Goal: Book appointment/travel/reservation

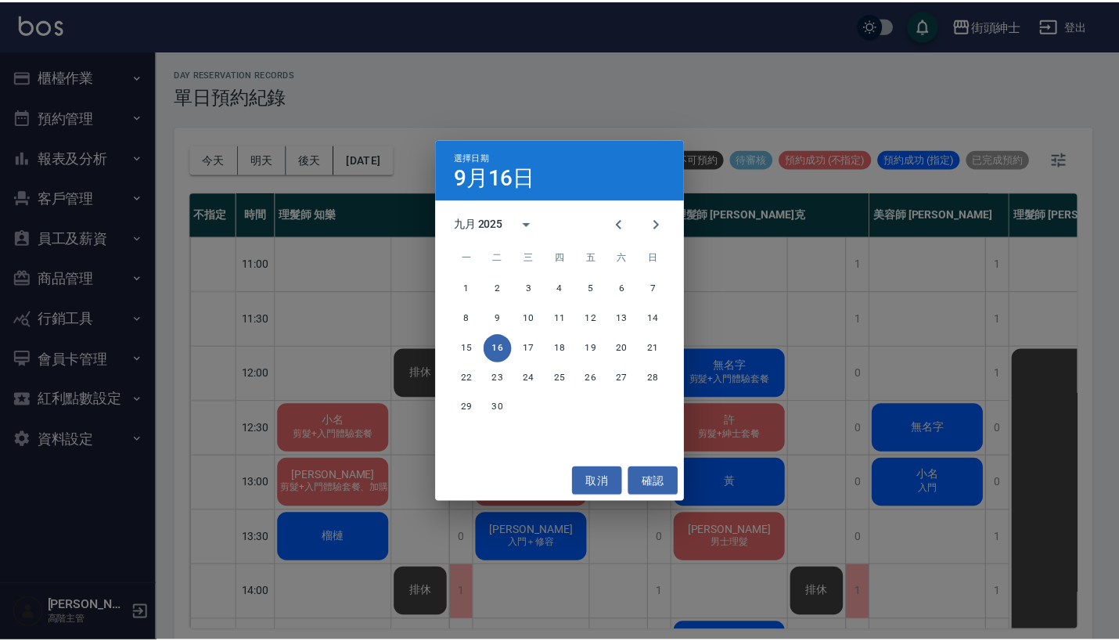
scroll to position [38, 2]
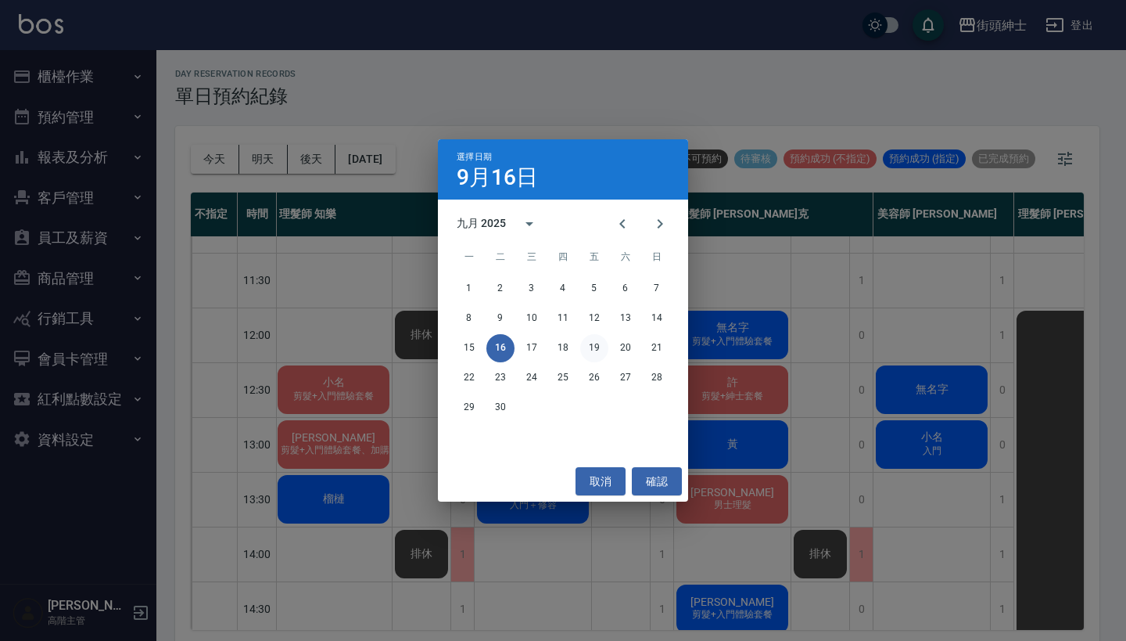
click at [602, 350] on button "19" at bounding box center [594, 348] width 28 height 28
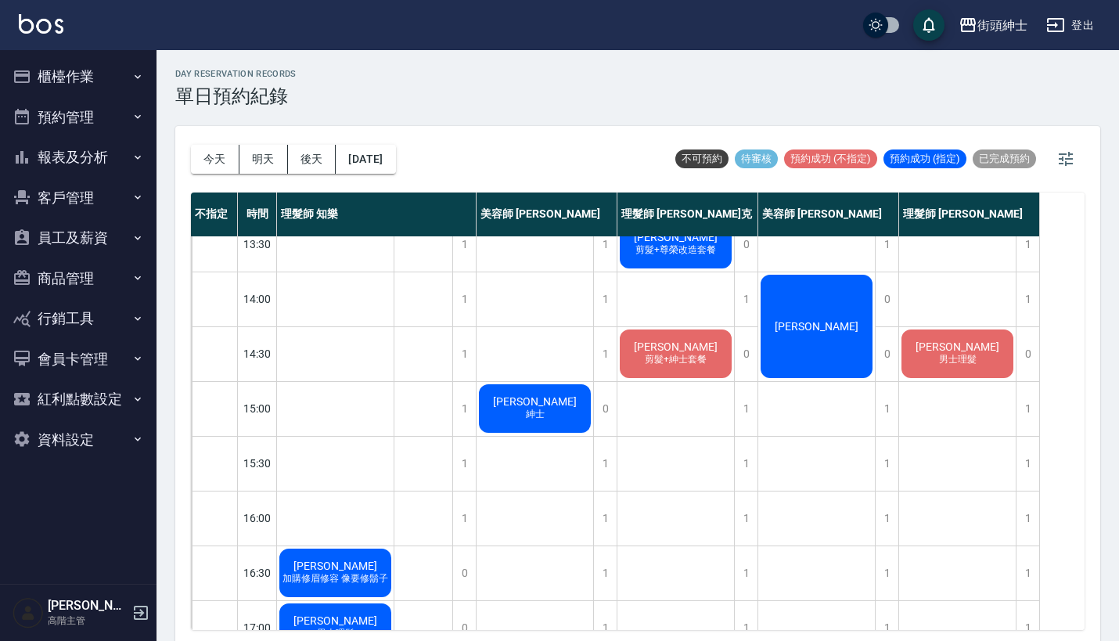
scroll to position [314, 0]
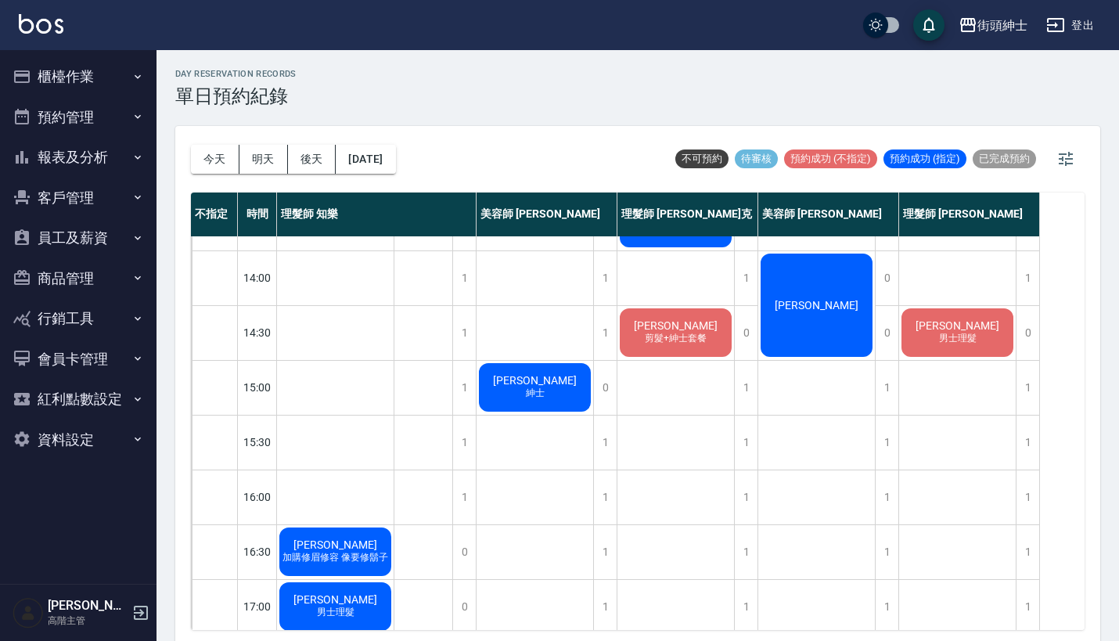
click at [672, 322] on span "[PERSON_NAME]" at bounding box center [676, 325] width 90 height 13
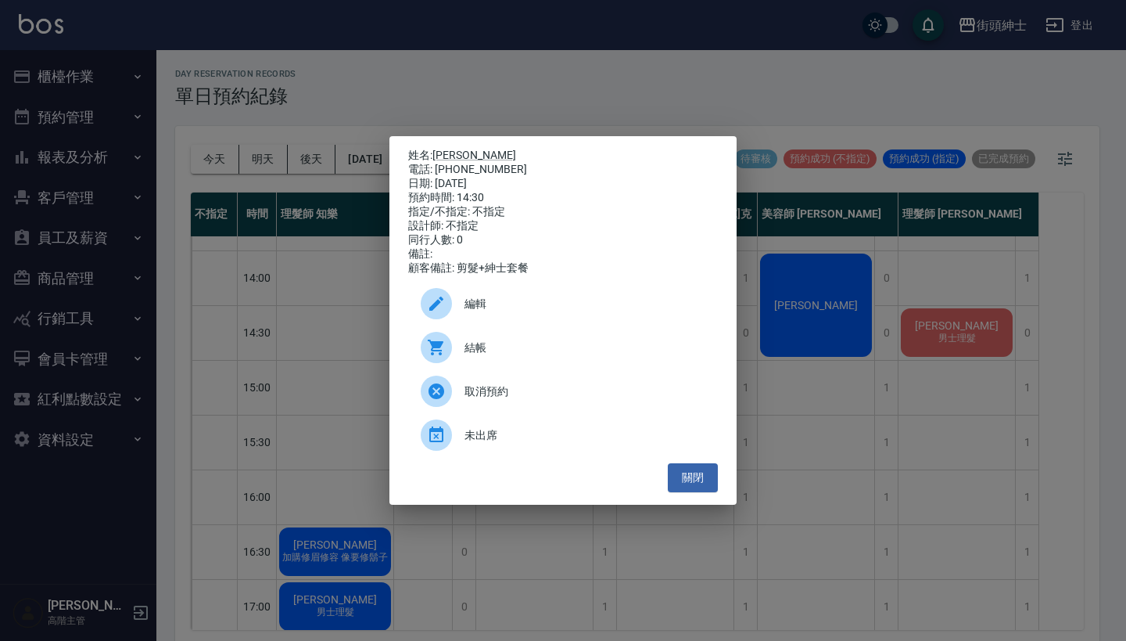
click at [503, 94] on div "姓名: [PERSON_NAME] 電話: [PHONE_NUMBER] 日期: [DATE] 預約時間: 14:30 指定/不指定: 不指定 設計師: 不指…" at bounding box center [563, 320] width 1126 height 641
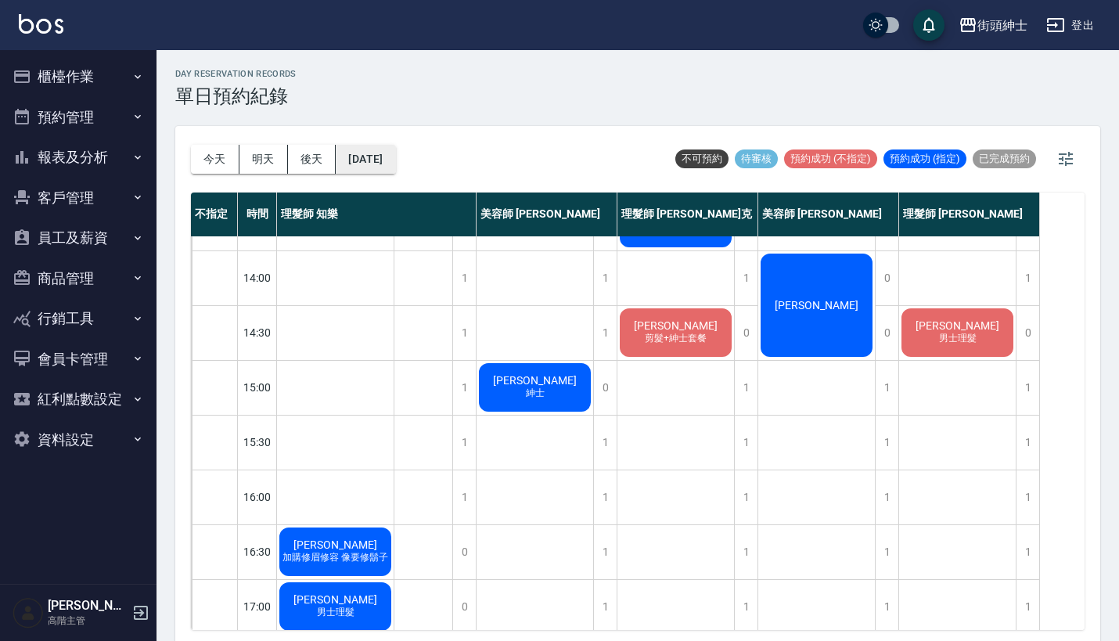
click at [375, 160] on button "[DATE]" at bounding box center [365, 159] width 59 height 29
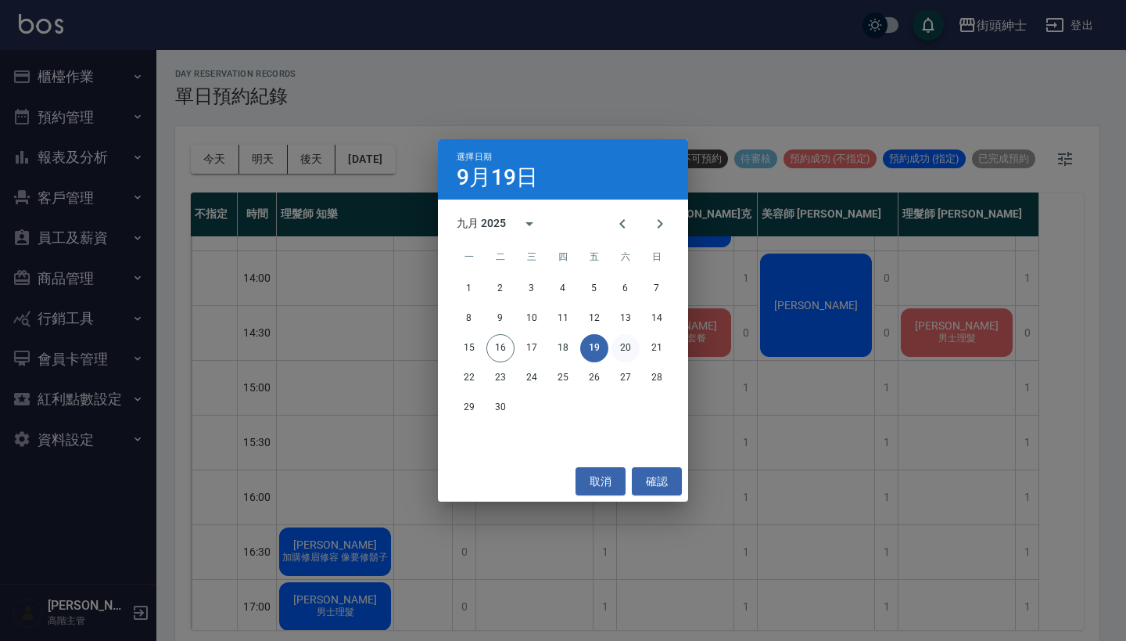
click at [624, 350] on button "20" at bounding box center [626, 348] width 28 height 28
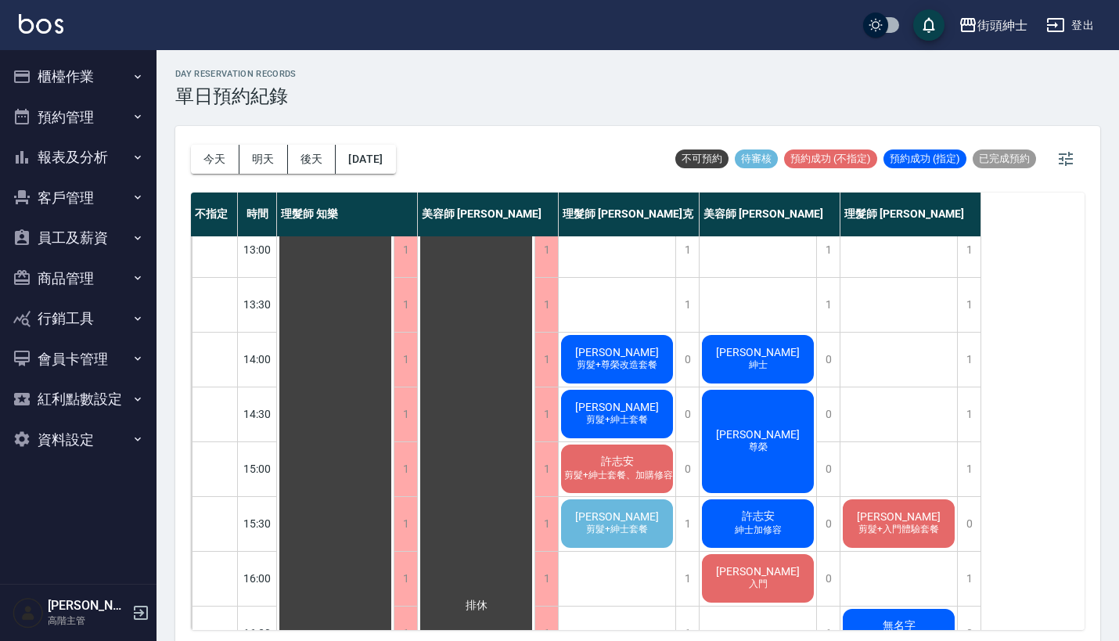
scroll to position [226, 0]
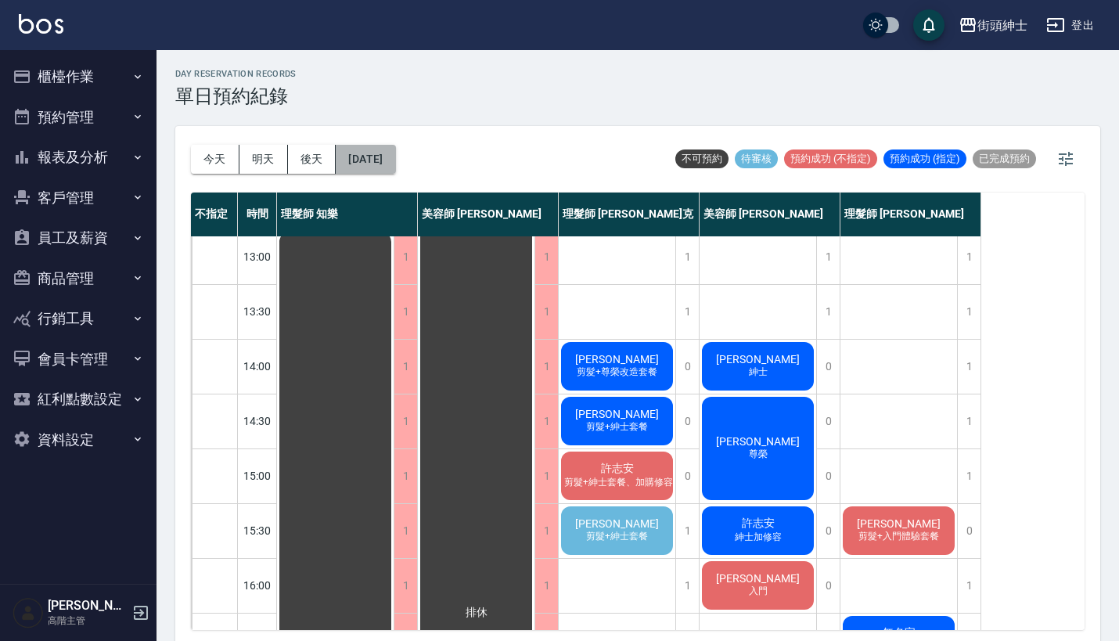
click at [395, 160] on button "[DATE]" at bounding box center [365, 159] width 59 height 29
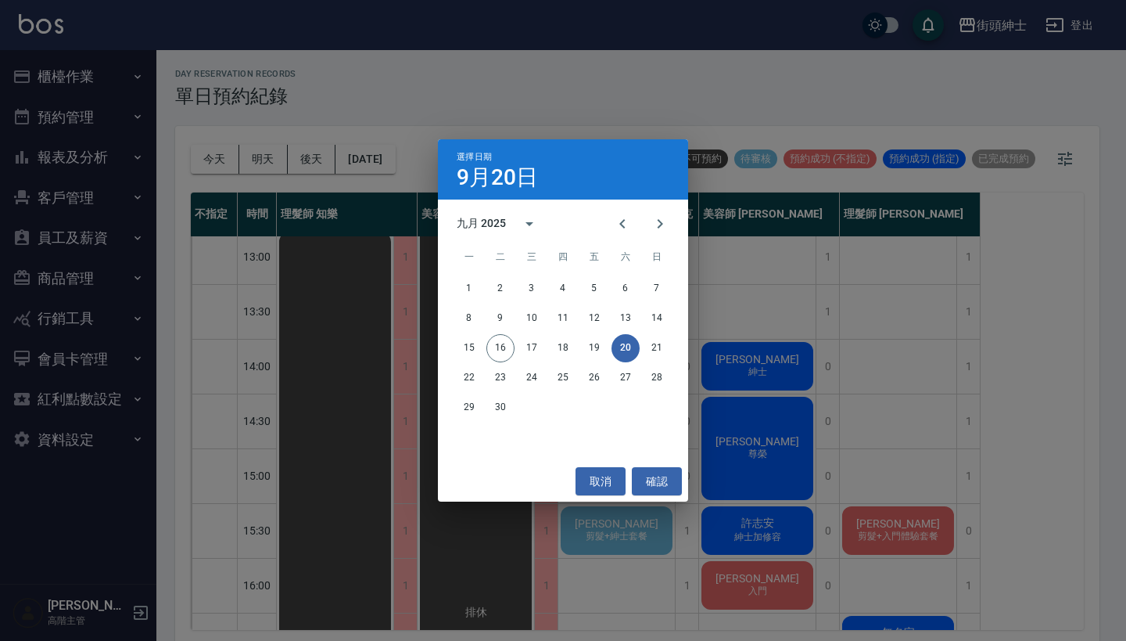
click at [608, 111] on div "選擇日期 [DATE] 九月 2025 一 二 三 四 五 六 日 1 2 3 4 5 6 7 8 9 10 11 12 13 14 15 16 17 18 …" at bounding box center [563, 320] width 1126 height 641
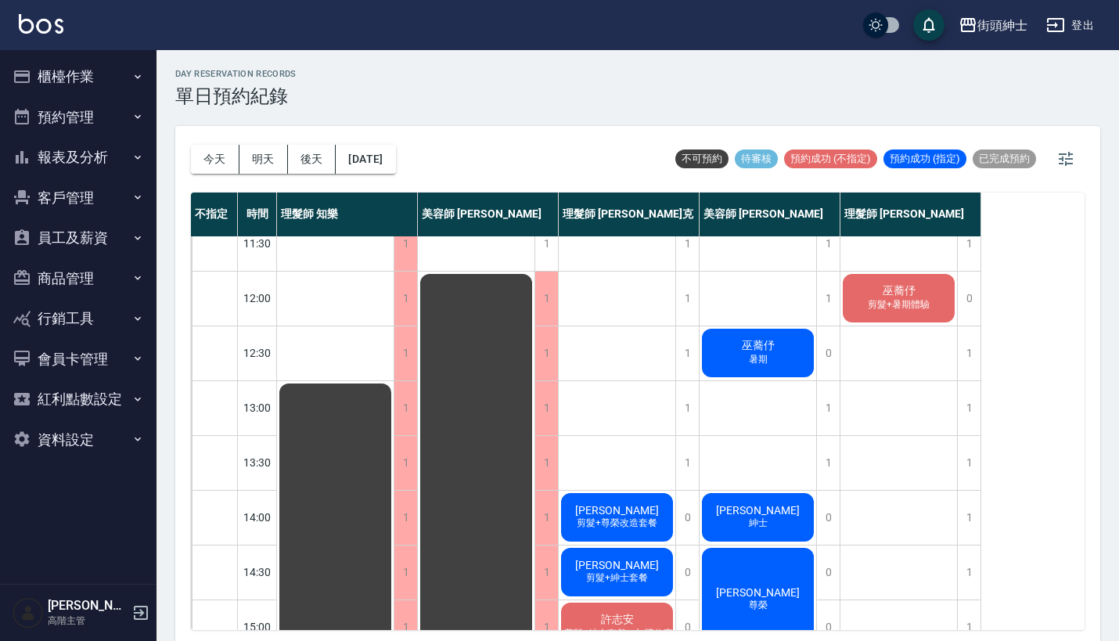
scroll to position [138, 0]
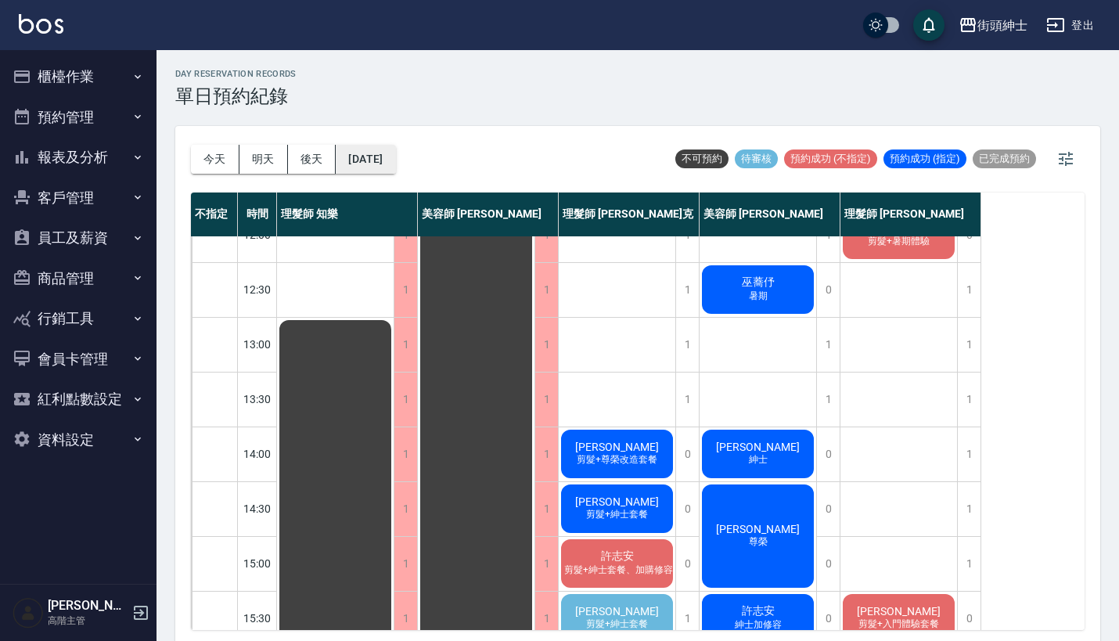
click at [395, 170] on button "[DATE]" at bounding box center [365, 159] width 59 height 29
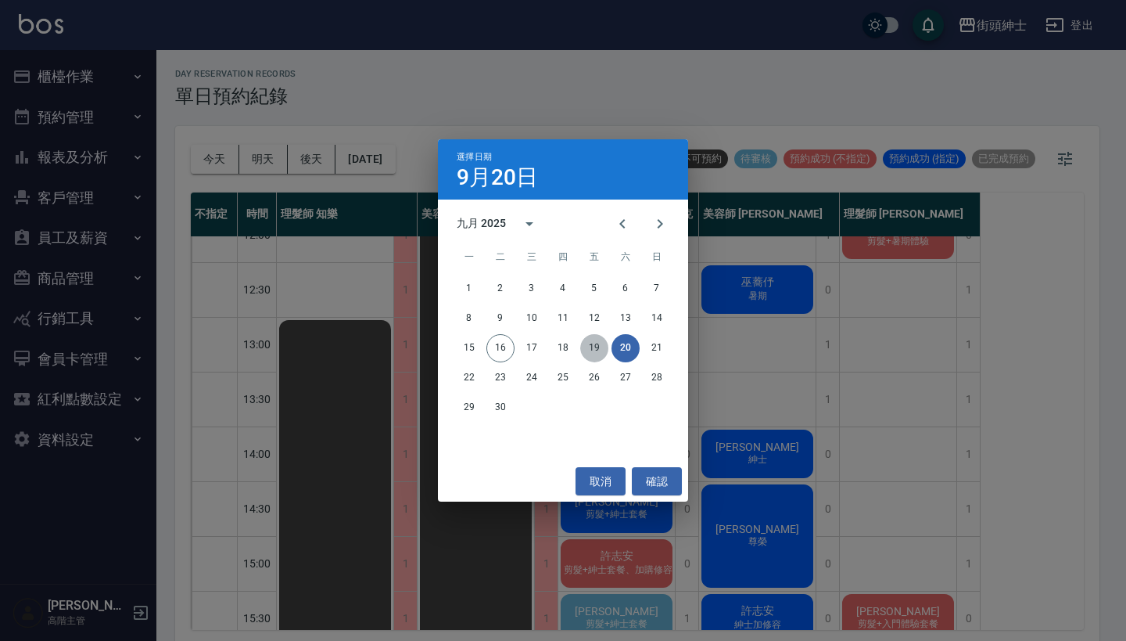
click at [598, 343] on button "19" at bounding box center [594, 348] width 28 height 28
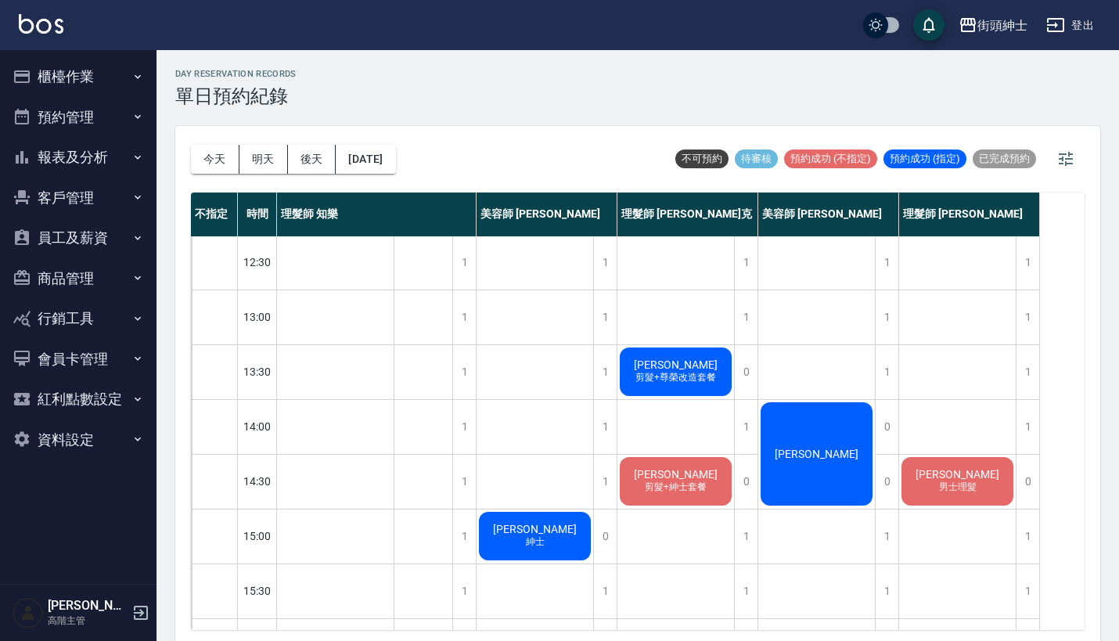
scroll to position [171, 0]
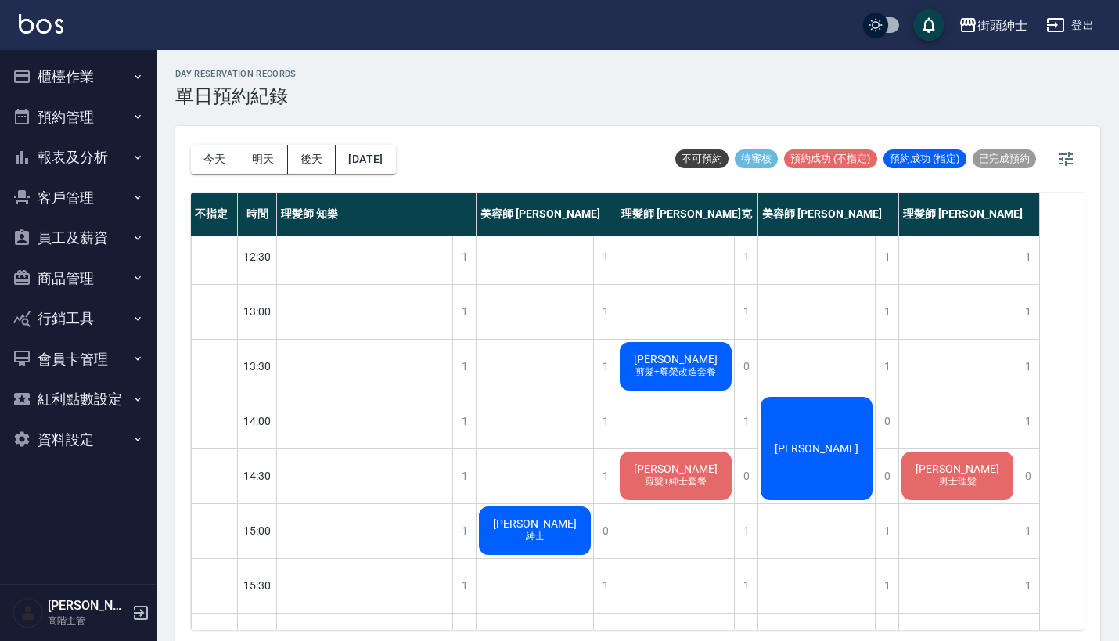
click at [693, 484] on span "剪髮+紳士套餐" at bounding box center [675, 481] width 68 height 13
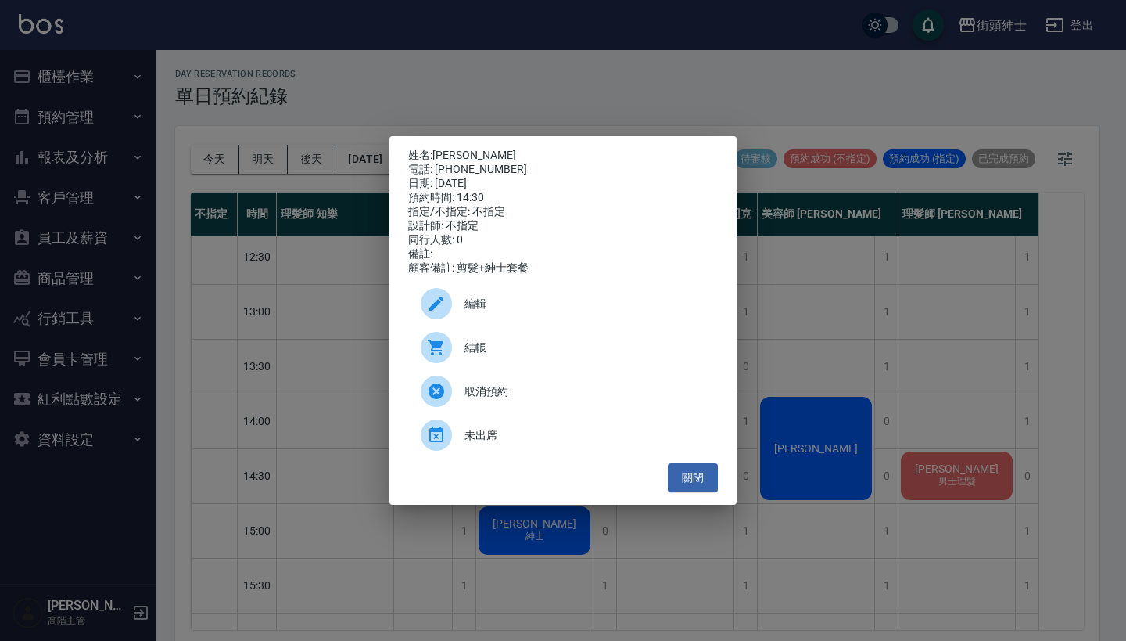
drag, startPoint x: 507, startPoint y: 163, endPoint x: 436, endPoint y: 151, distance: 72.3
click at [436, 151] on div "姓名: [PERSON_NAME] 電話: [PHONE_NUMBER] 日期: [DATE] 預約時間: 14:30 指定/不指定: 不指定 設計師: 不指…" at bounding box center [563, 212] width 310 height 127
copy div "姓名: [PERSON_NAME] 電話: [PHONE_NUMBER]"
click at [493, 69] on div "姓名: [PERSON_NAME] 電話: [PHONE_NUMBER] 日期: [DATE] 預約時間: 14:30 指定/不指定: 不指定 設計師: 不指…" at bounding box center [563, 320] width 1126 height 641
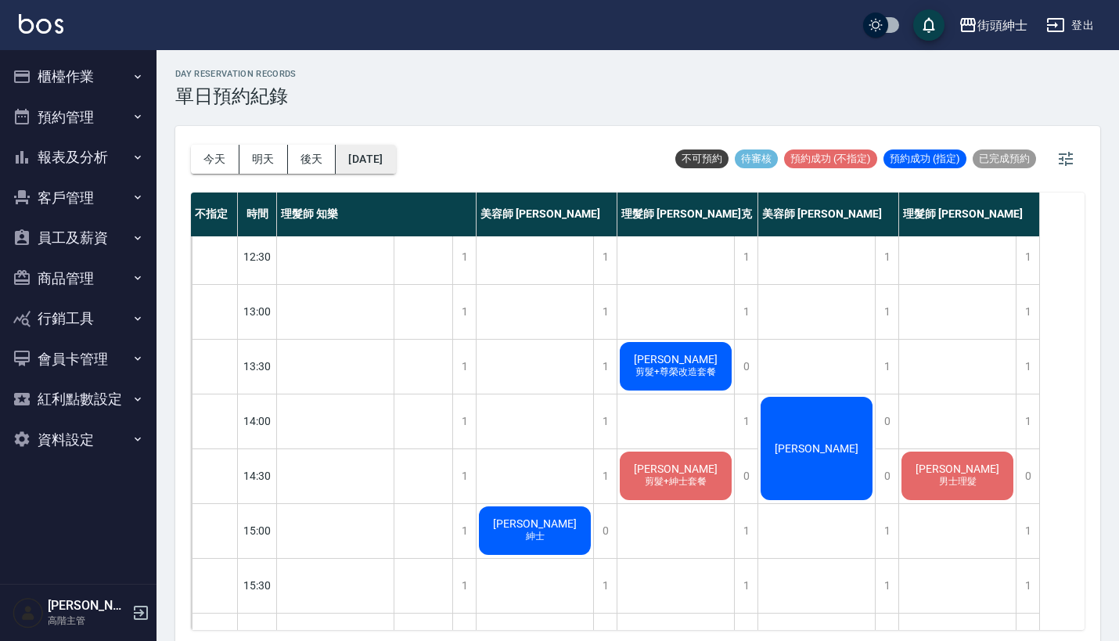
click at [390, 159] on button "[DATE]" at bounding box center [365, 159] width 59 height 29
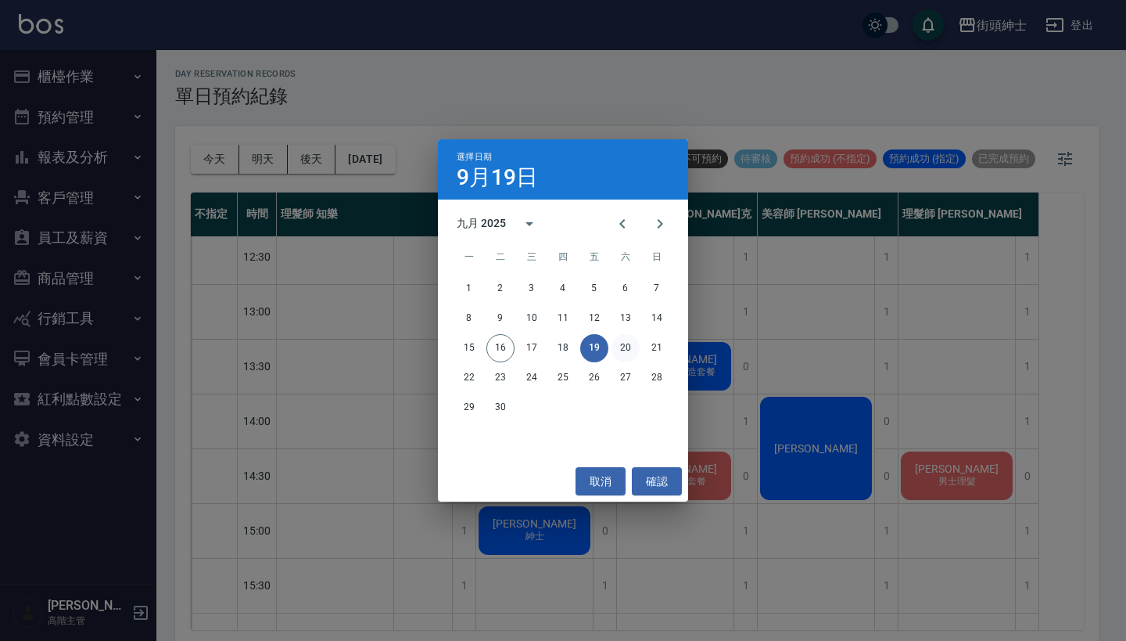
click at [630, 341] on button "20" at bounding box center [626, 348] width 28 height 28
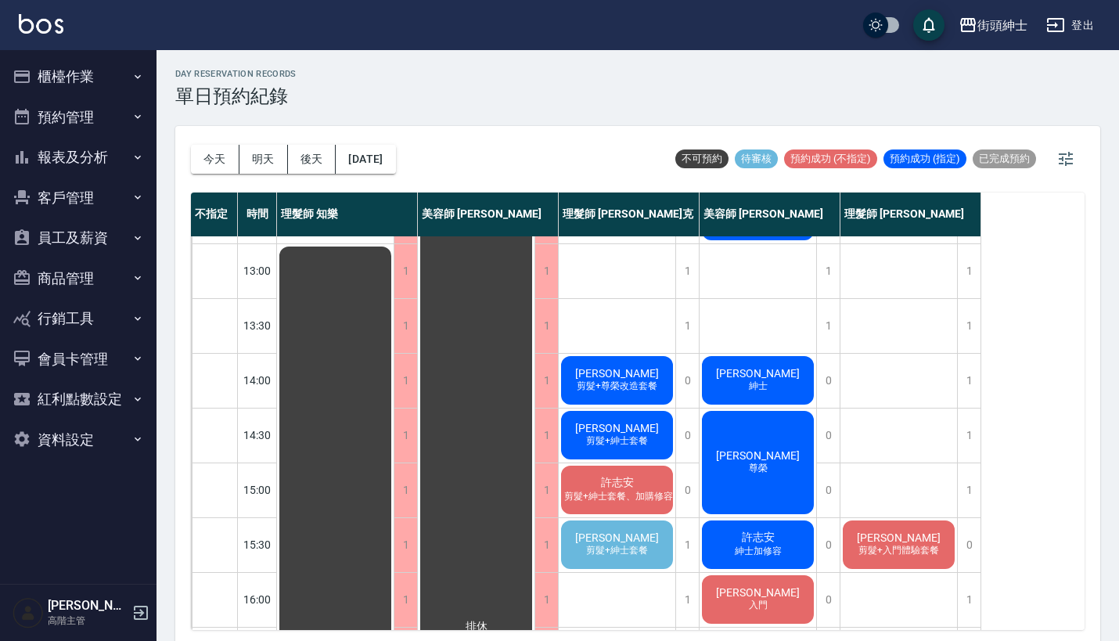
scroll to position [207, 0]
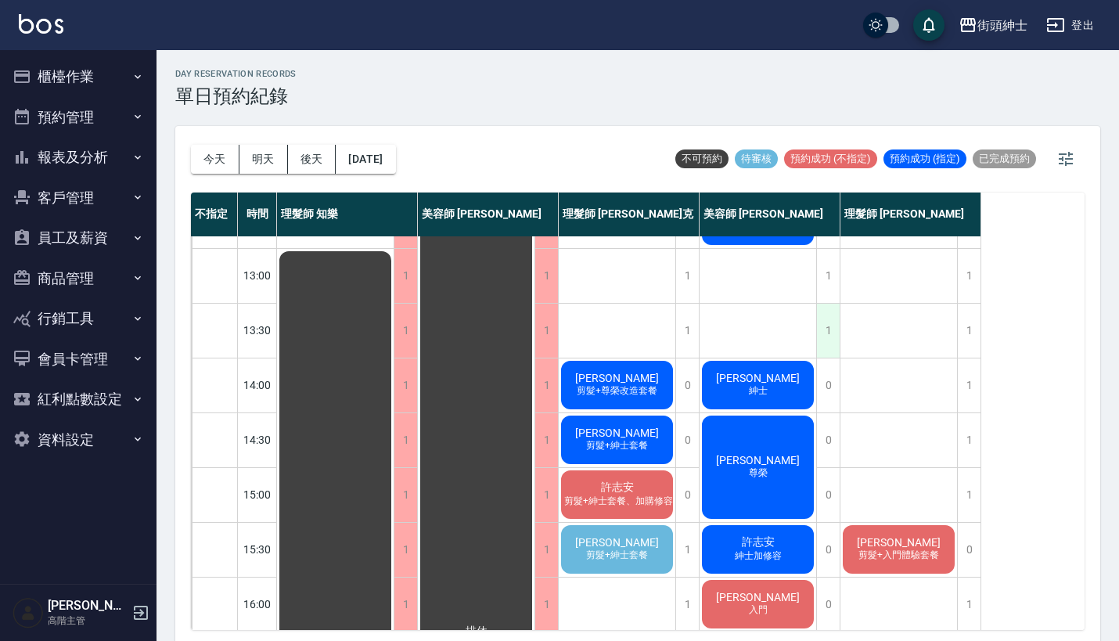
click at [822, 324] on div "1" at bounding box center [827, 331] width 23 height 54
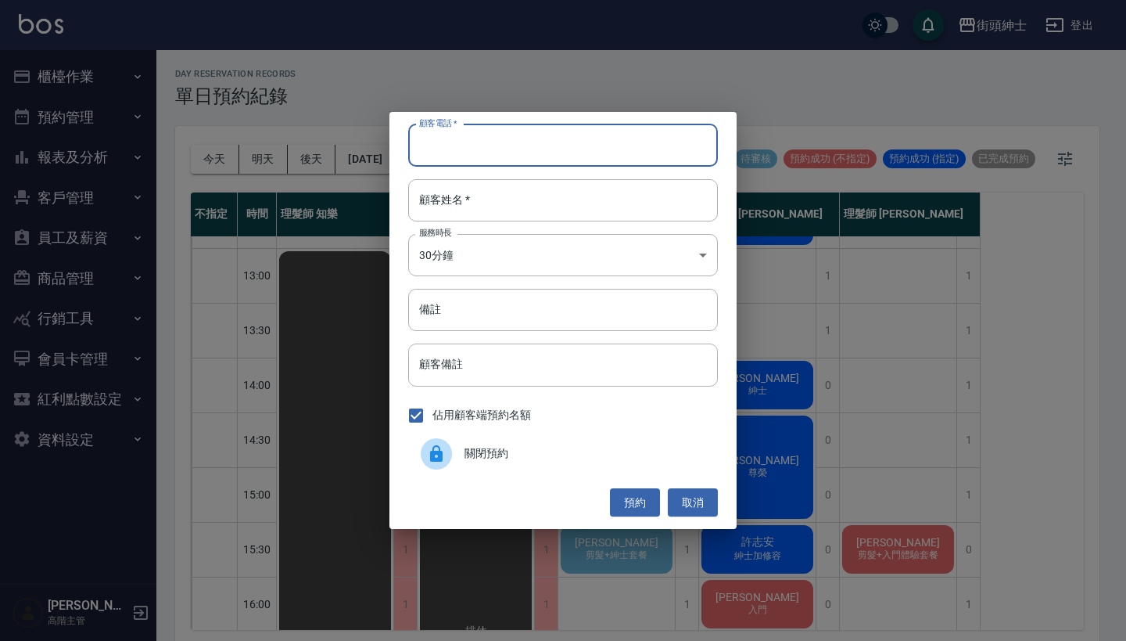
paste input "阿傑 電話: [PHONE_NUMBER]"
type input "阿傑 電話: [PHONE_NUMBER]"
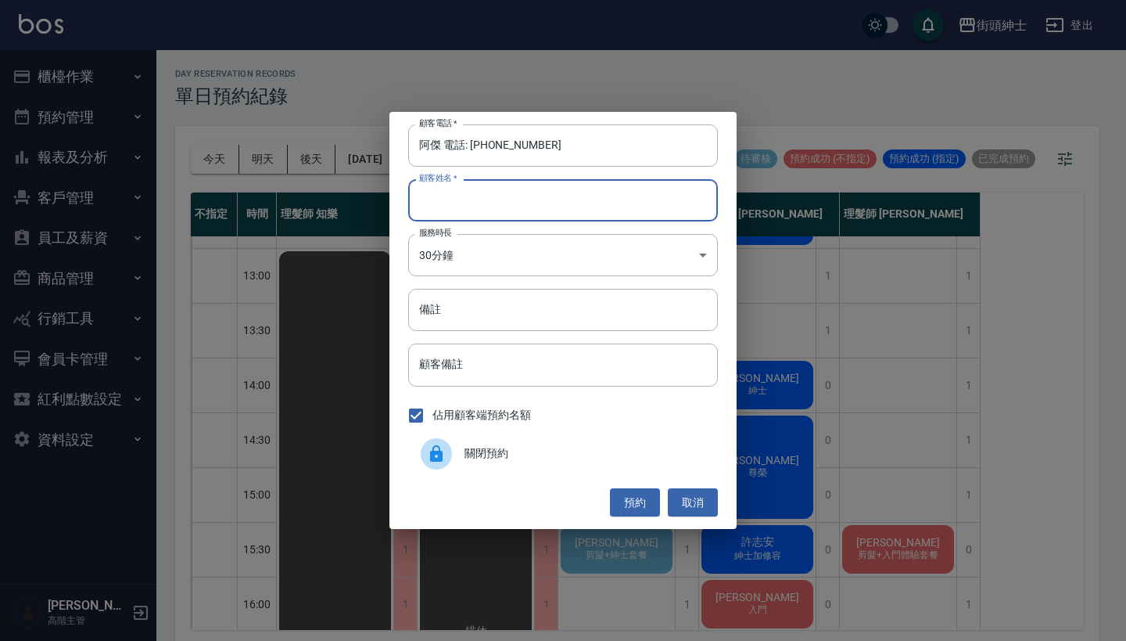
paste input "阿傑 電話: [PHONE_NUMBER]"
type input "阿傑 電話: [PHONE_NUMBER]"
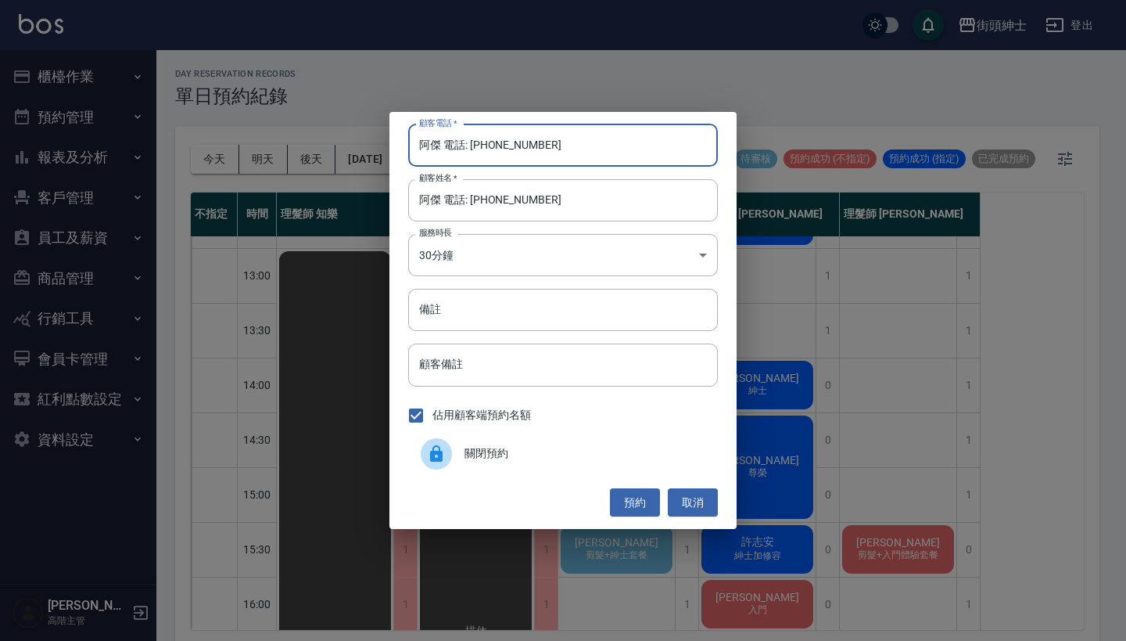
drag, startPoint x: 472, startPoint y: 149, endPoint x: 332, endPoint y: 146, distance: 140.8
click at [340, 147] on div "顧客電話   * 阿傑 電話: [PHONE_NUMBER] 顧客電話   * 顧客姓名   * [PERSON_NAME] 電話: [PHONE_NUMBE…" at bounding box center [563, 320] width 1126 height 641
type input "0983693506"
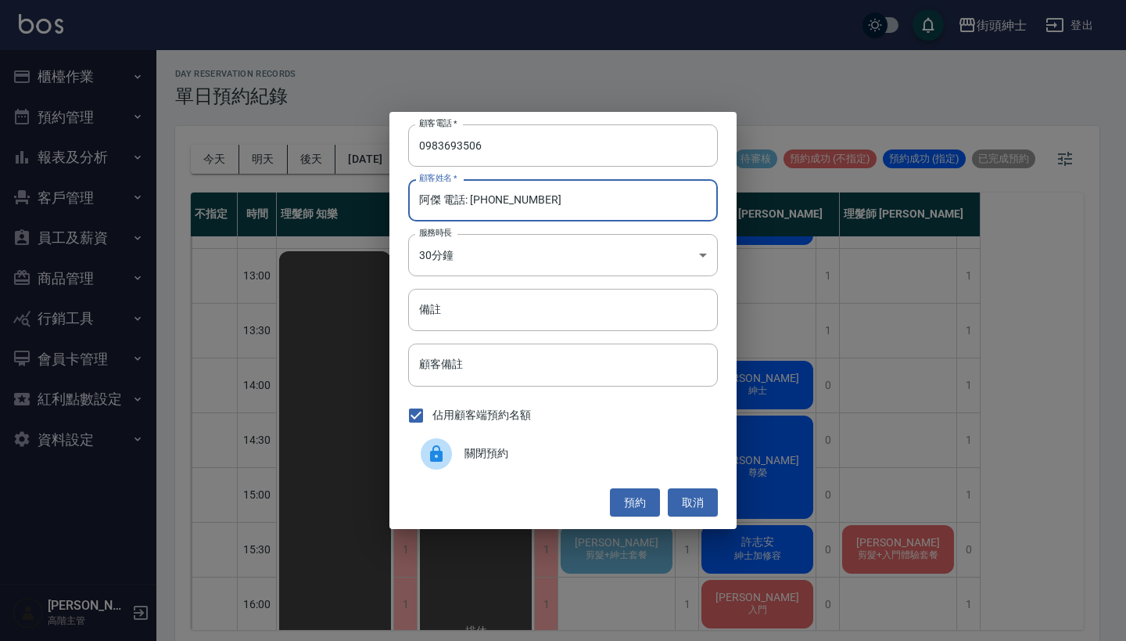
drag, startPoint x: 571, startPoint y: 198, endPoint x: 454, endPoint y: 205, distance: 117.6
click at [454, 205] on input "阿傑 電話: [PHONE_NUMBER]" at bounding box center [563, 200] width 310 height 42
type input "[PERSON_NAME]"
click at [494, 309] on input "備註" at bounding box center [563, 310] width 310 height 42
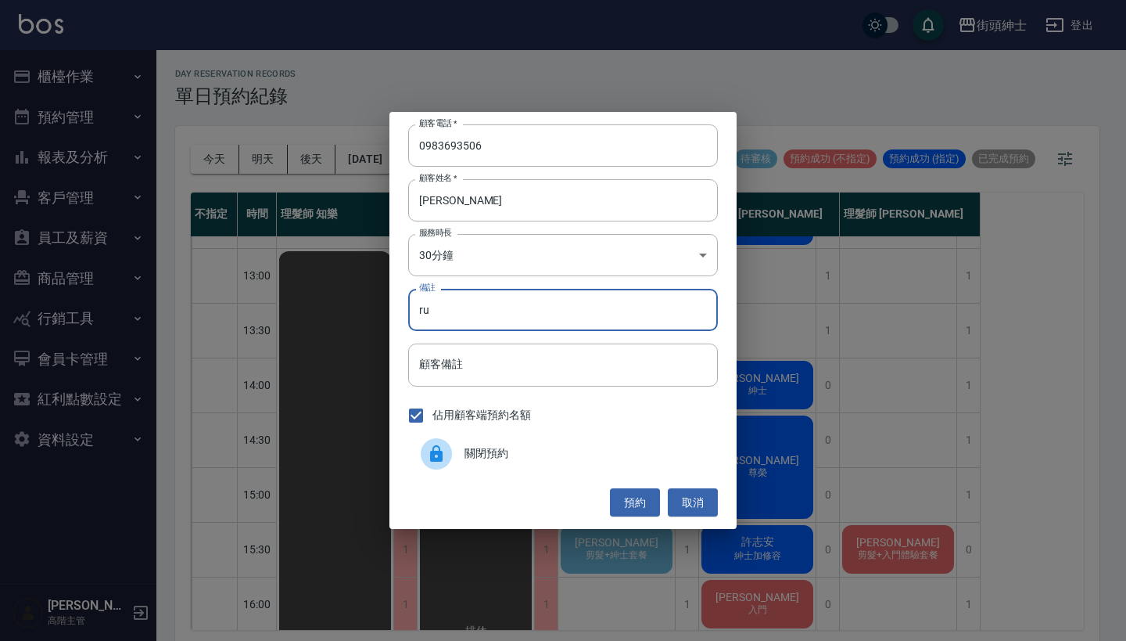
type input "r"
type input "剪＋紳士"
click at [625, 497] on button "預約" at bounding box center [635, 502] width 50 height 29
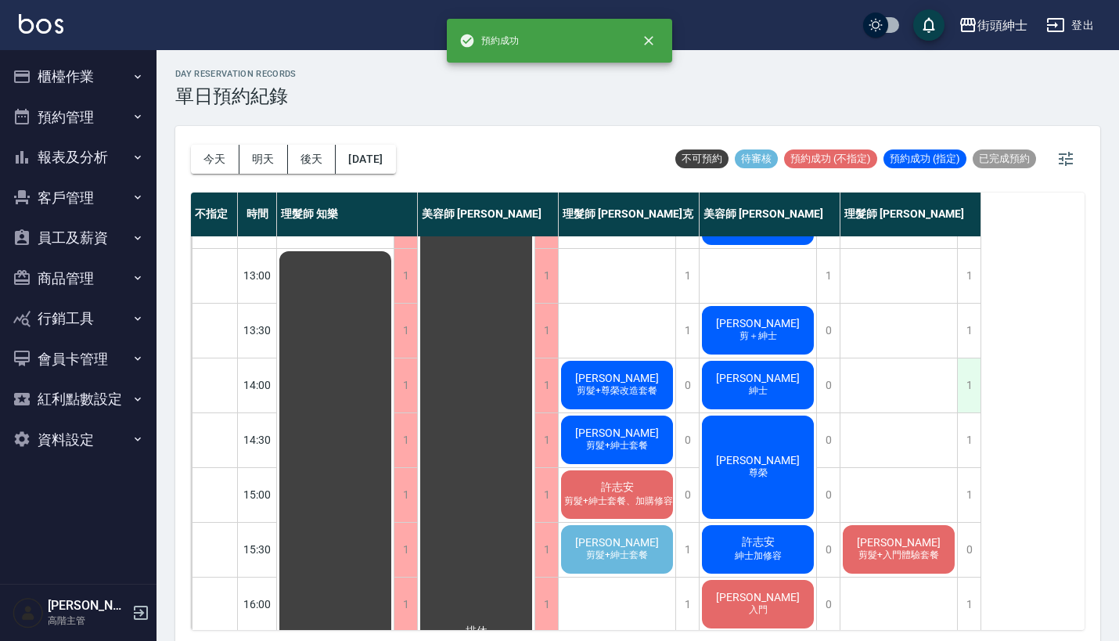
click at [965, 386] on div "1" at bounding box center [968, 385] width 23 height 54
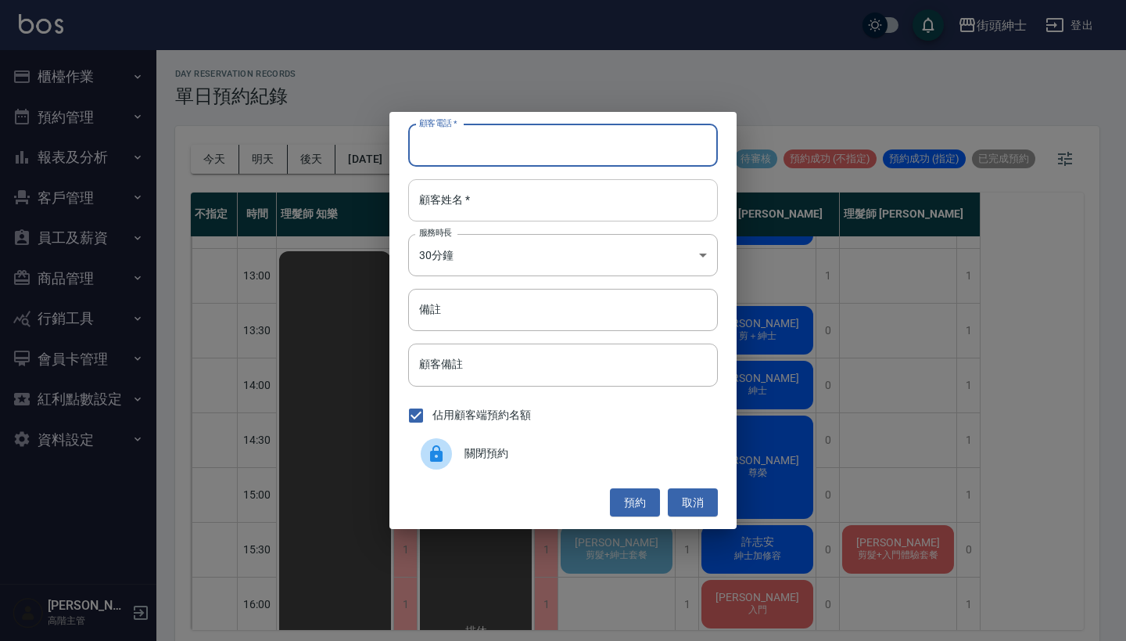
paste input "阿傑 電話: [PHONE_NUMBER]"
type input "阿傑 電話: [PHONE_NUMBER]"
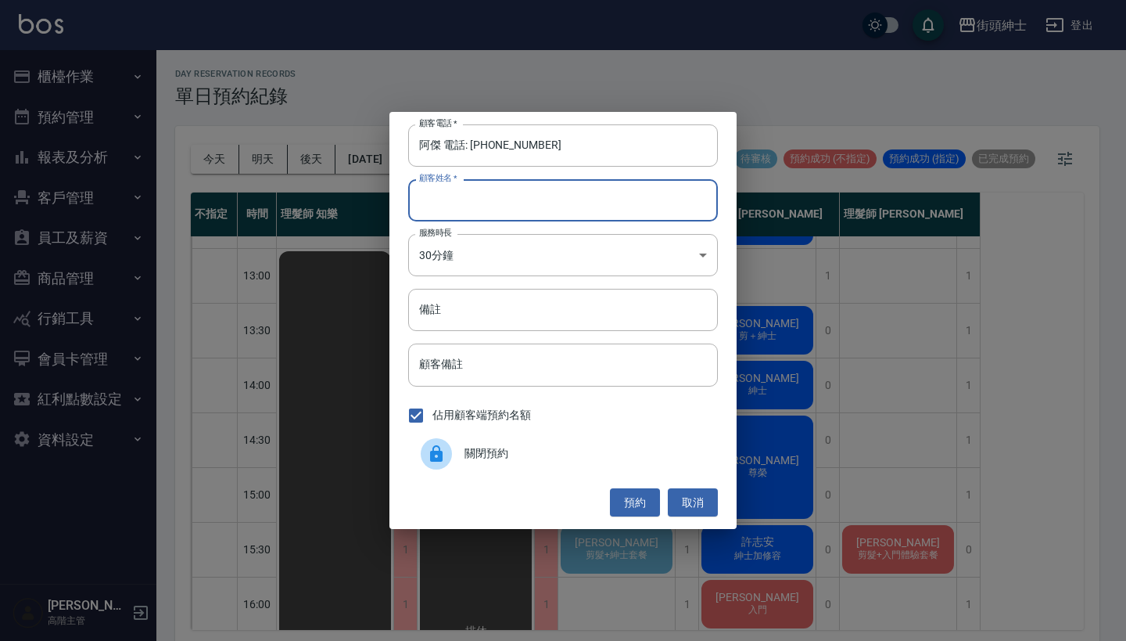
paste input "阿傑 電話: [PHONE_NUMBER]"
type input "阿傑 電話: [PHONE_NUMBER]"
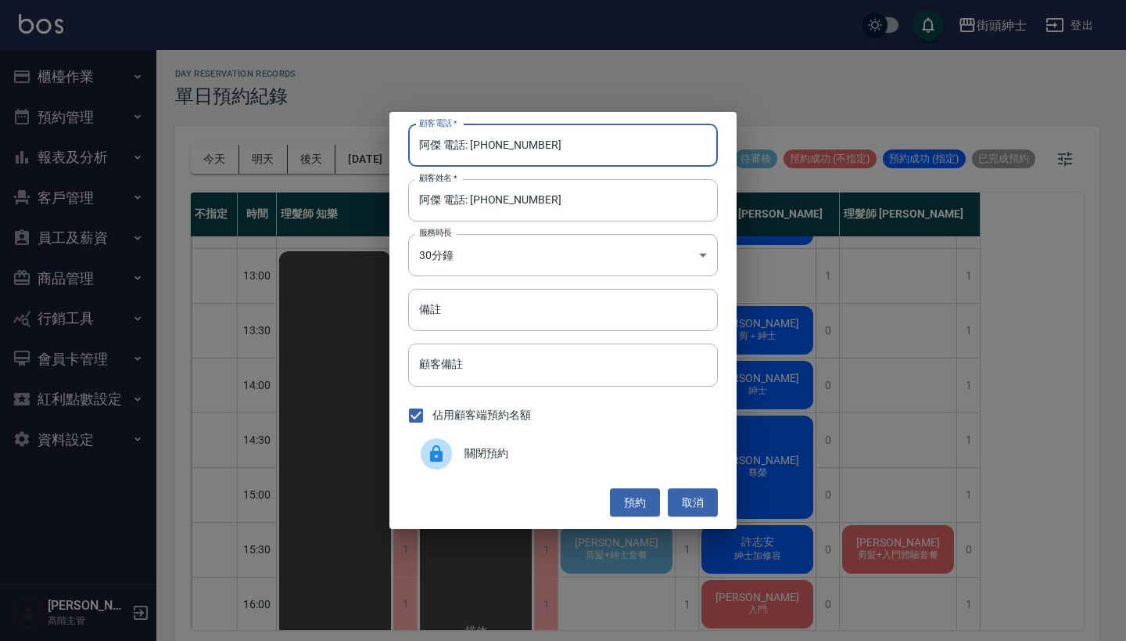
drag, startPoint x: 476, startPoint y: 146, endPoint x: 325, endPoint y: 146, distance: 150.2
click at [335, 146] on div "顧客電話   * 阿傑 電話: [PHONE_NUMBER] 顧客電話   * 顧客姓名   * [PERSON_NAME] 電話: [PHONE_NUMBE…" at bounding box center [563, 320] width 1126 height 641
type input "0983693506"
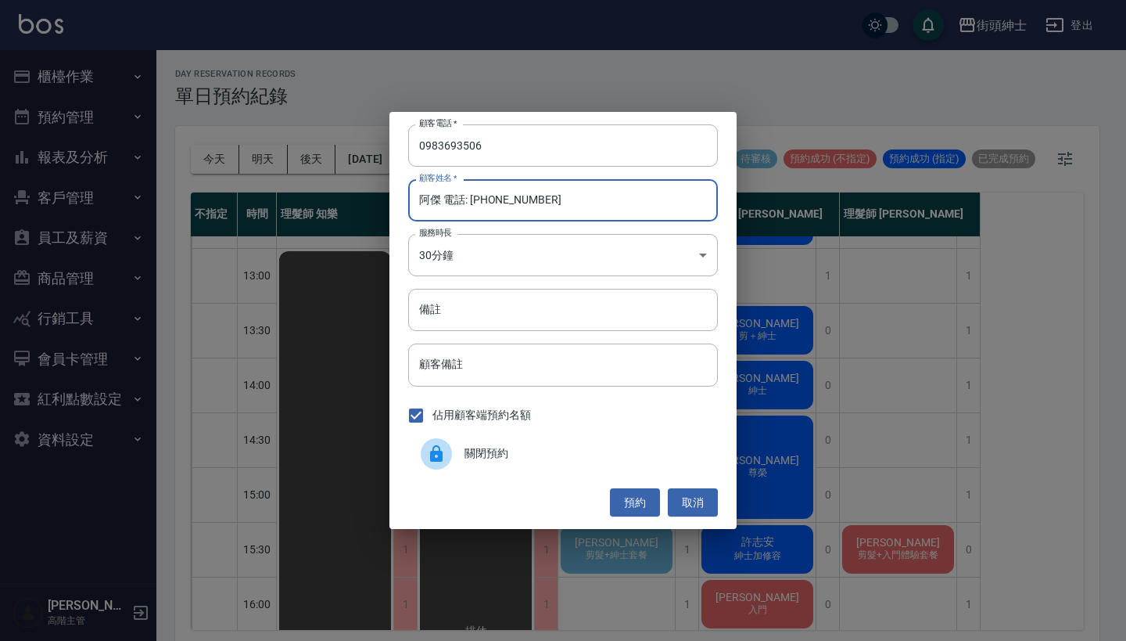
drag, startPoint x: 575, startPoint y: 192, endPoint x: 470, endPoint y: 196, distance: 104.9
click at [470, 195] on input "阿傑 電話: [PHONE_NUMBER]" at bounding box center [563, 200] width 310 height 42
drag, startPoint x: 559, startPoint y: 205, endPoint x: 452, endPoint y: 201, distance: 106.5
click at [452, 201] on input "阿傑 電話: [PHONE_NUMBER]" at bounding box center [563, 200] width 310 height 42
type input "[PERSON_NAME]"
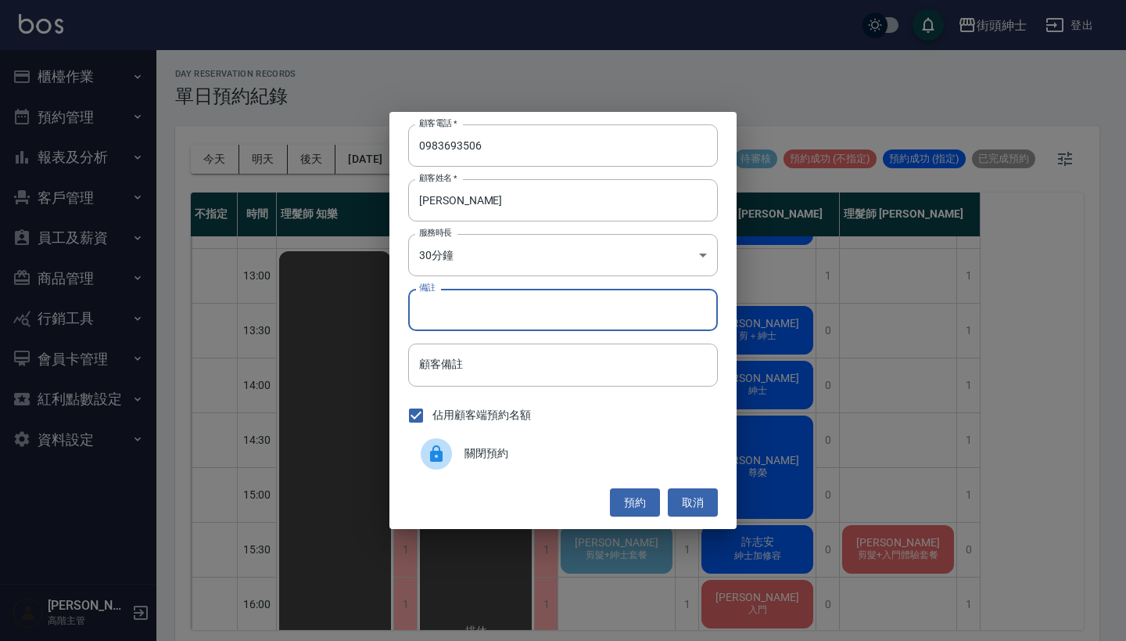
click at [462, 293] on input "備註" at bounding box center [563, 310] width 310 height 42
type input "u"
type input "剪＋紳士"
click at [627, 500] on button "預約" at bounding box center [635, 502] width 50 height 29
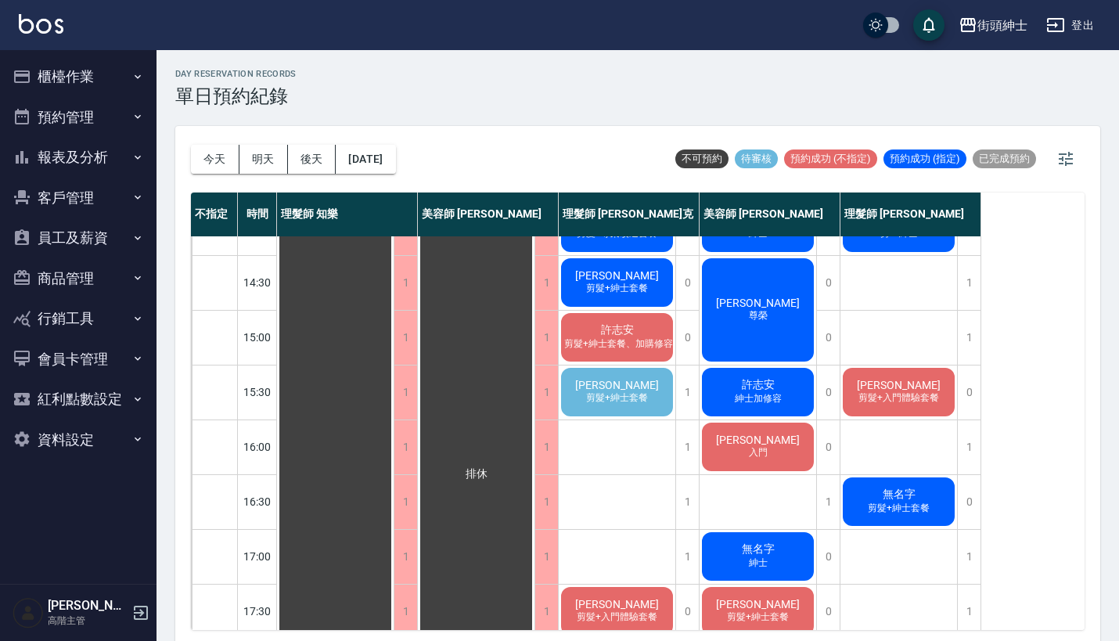
scroll to position [384, 0]
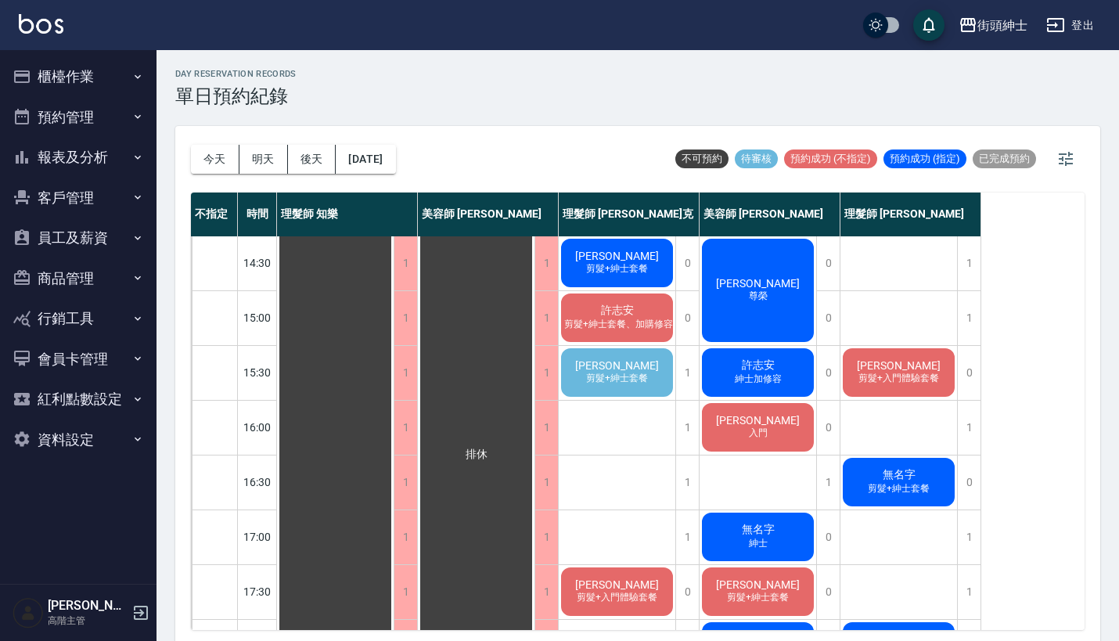
click at [644, 364] on div "[PERSON_NAME] 剪髮+紳士套餐" at bounding box center [617, 372] width 117 height 53
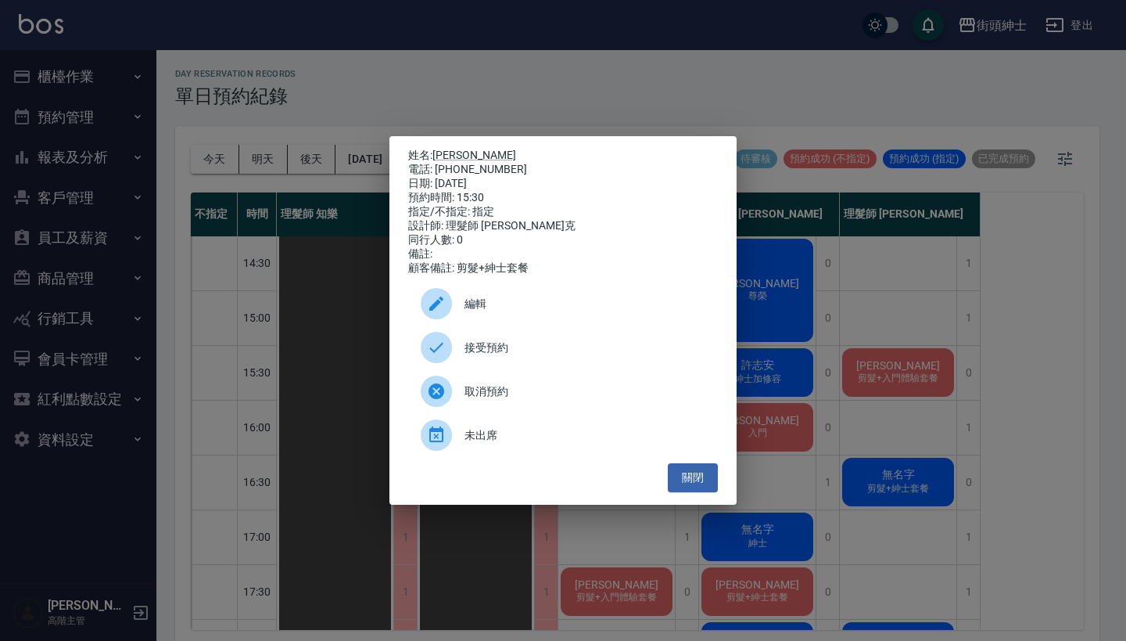
click at [661, 104] on div "姓名: [PERSON_NAME] 電話: [PHONE_NUMBER] 日期: [DATE] 預約時間: 15:30 指定/不指定: 指定 設計師: 理髮師…" at bounding box center [563, 320] width 1126 height 641
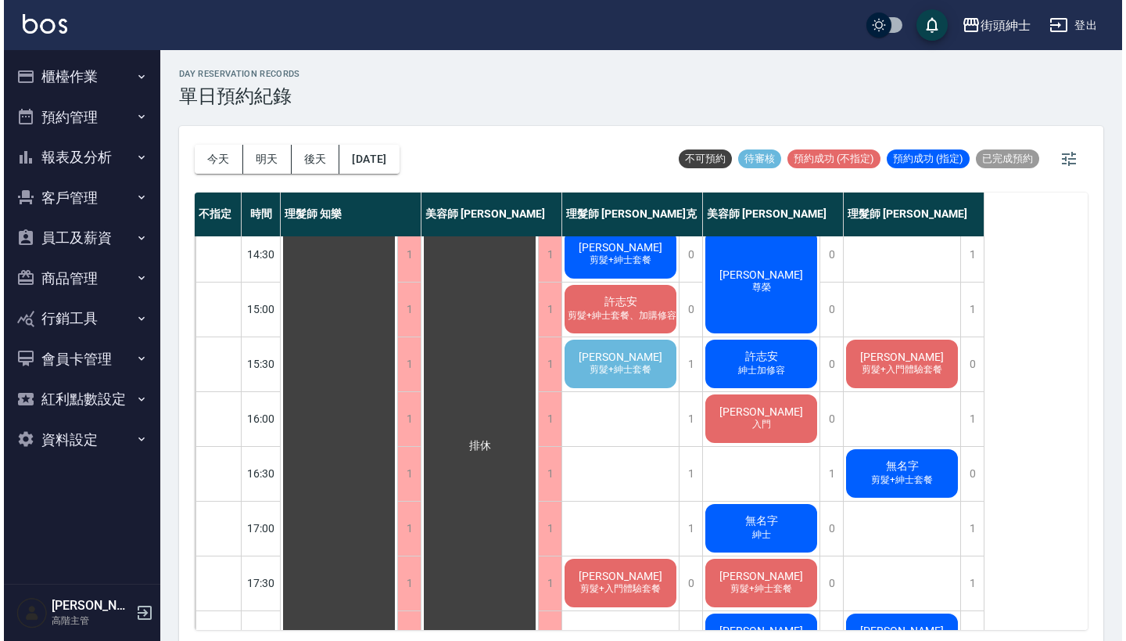
scroll to position [383, 0]
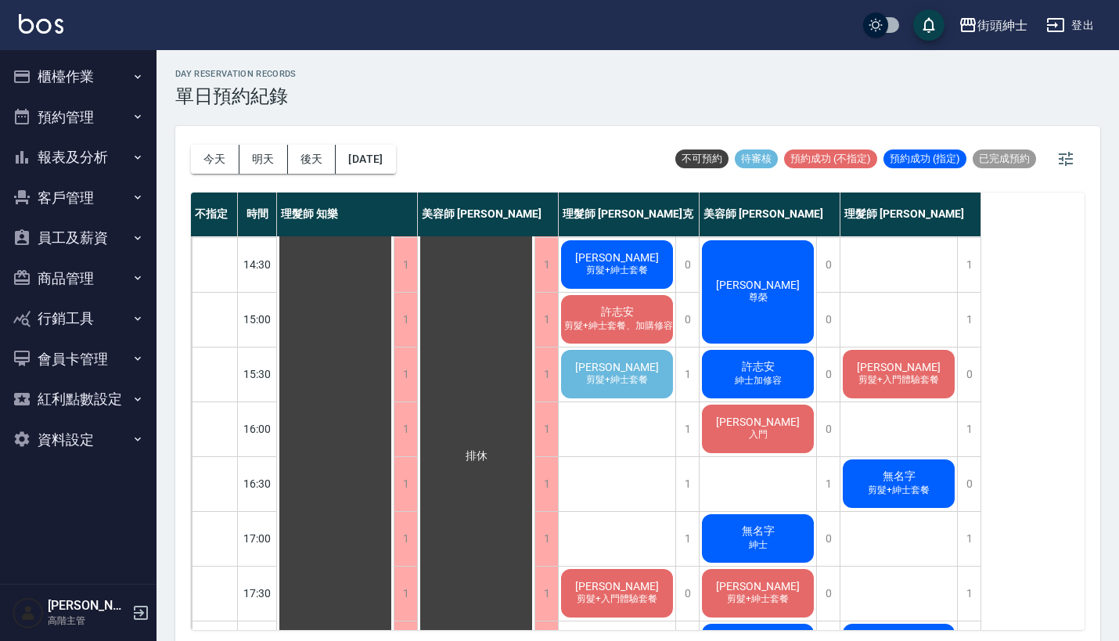
click at [632, 379] on span "剪髮+紳士套餐" at bounding box center [617, 379] width 68 height 13
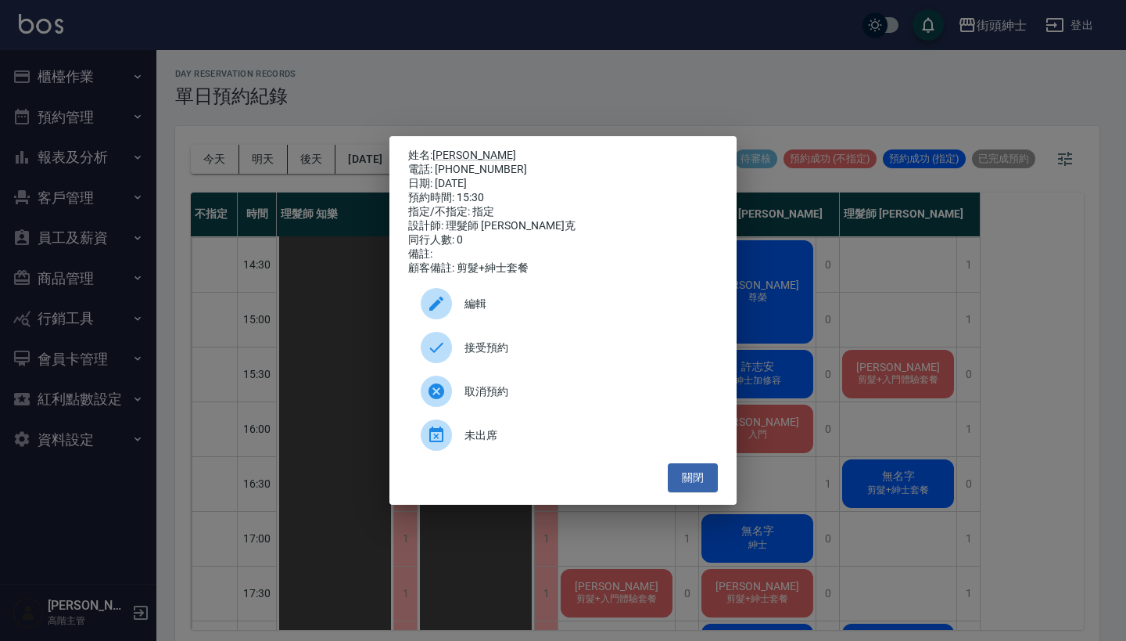
click at [573, 300] on div "編輯" at bounding box center [563, 304] width 310 height 44
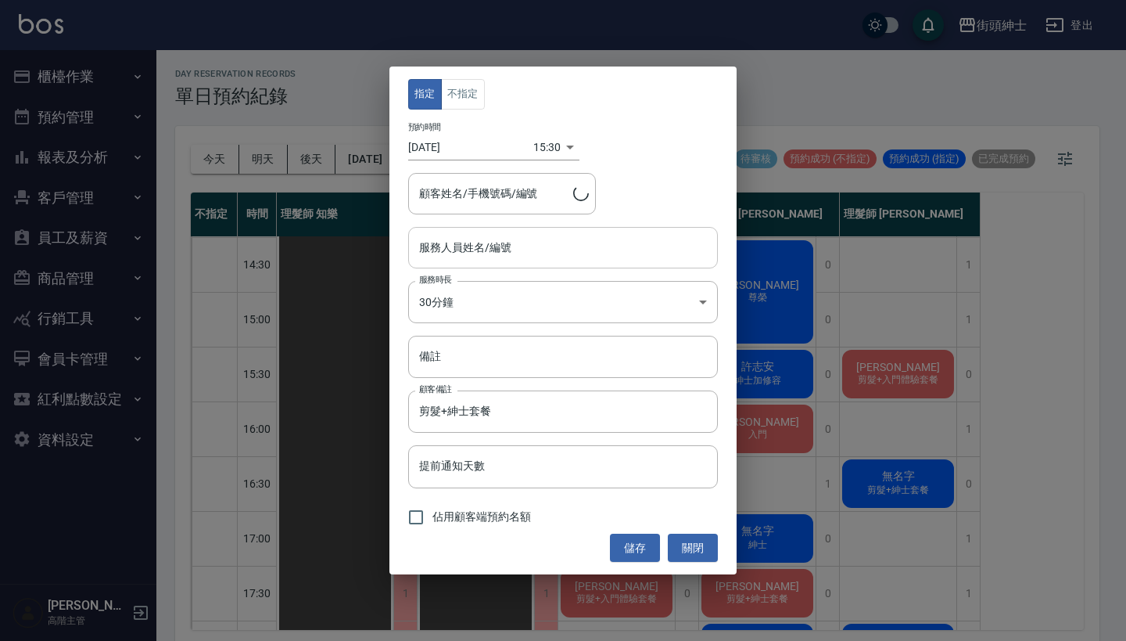
type input "理髮師 [PERSON_NAME]克(無代號)"
type input "[PERSON_NAME]/0960540787"
click at [552, 145] on body "街頭紳士 登出 櫃檯作業 打帳單 帳單列表 掛單列表 座位開單 營業儀表板 現金收支登錄 高階收支登錄 材料自購登錄 每日結帳 排班表 現場電腦打卡 掃碼打卡…" at bounding box center [563, 322] width 1126 height 645
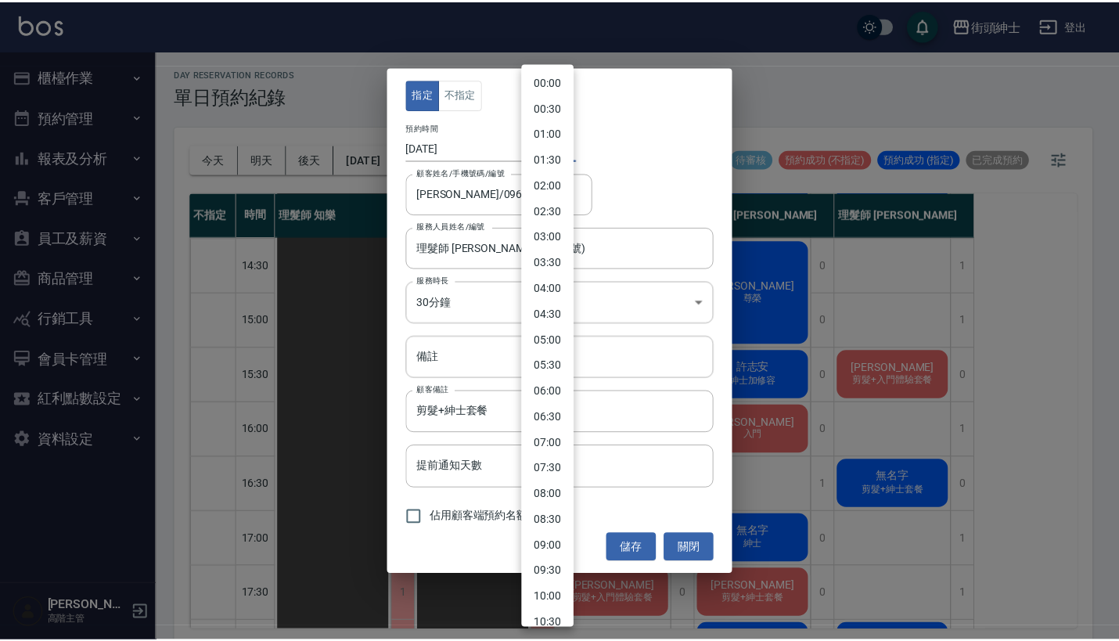
scroll to position [537, 0]
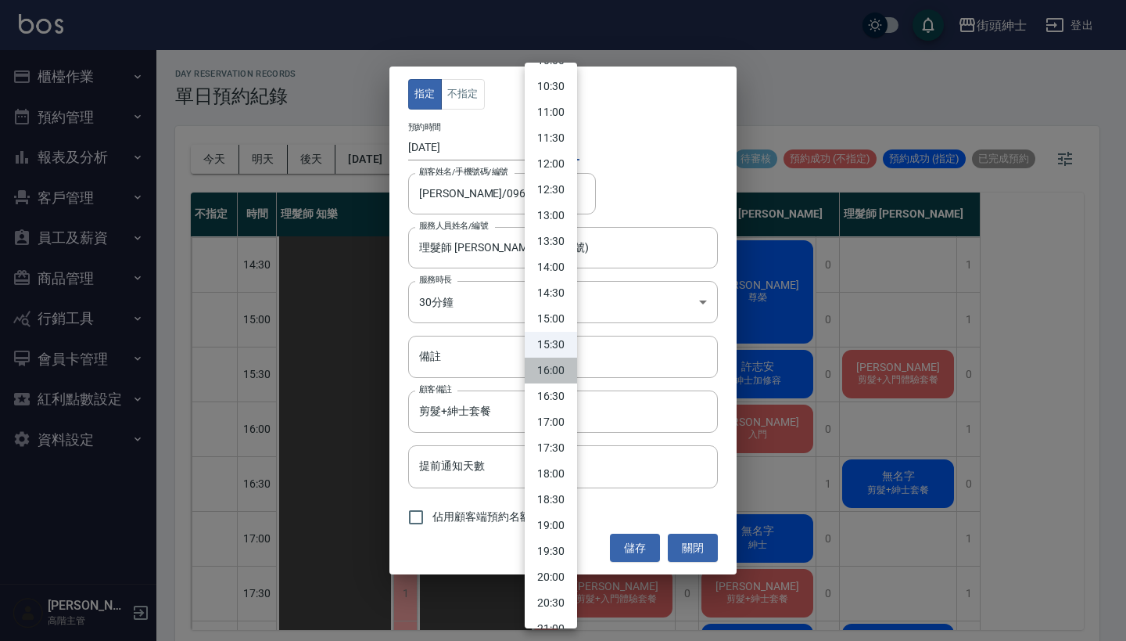
click at [566, 360] on li "16:00" at bounding box center [551, 371] width 52 height 26
type input "1758355200000"
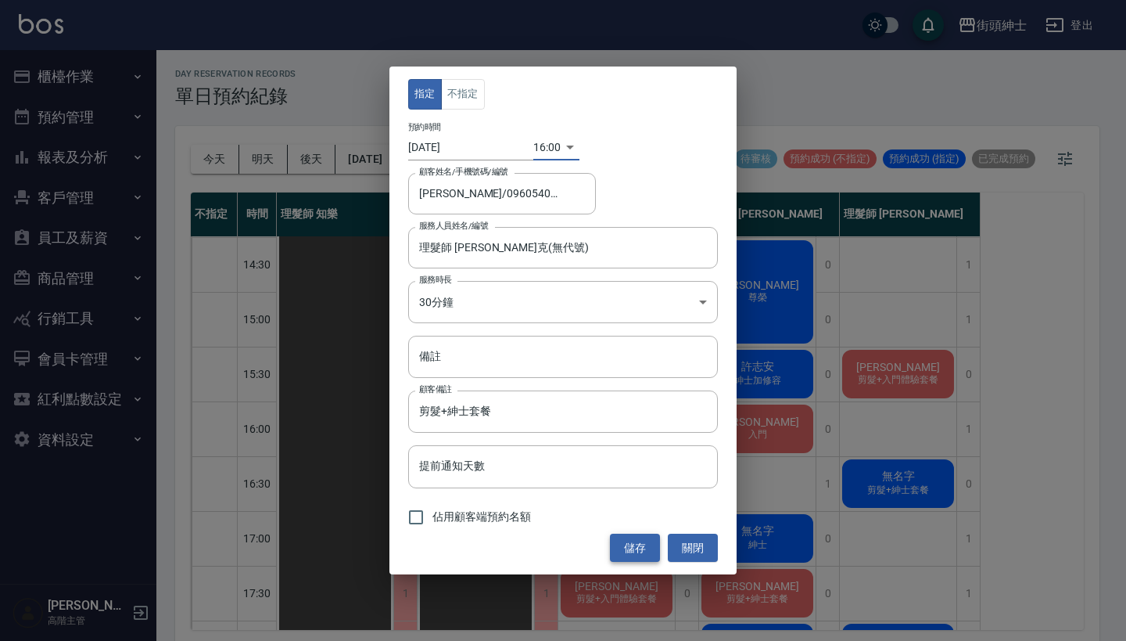
click at [633, 544] on button "儲存" at bounding box center [635, 548] width 50 height 29
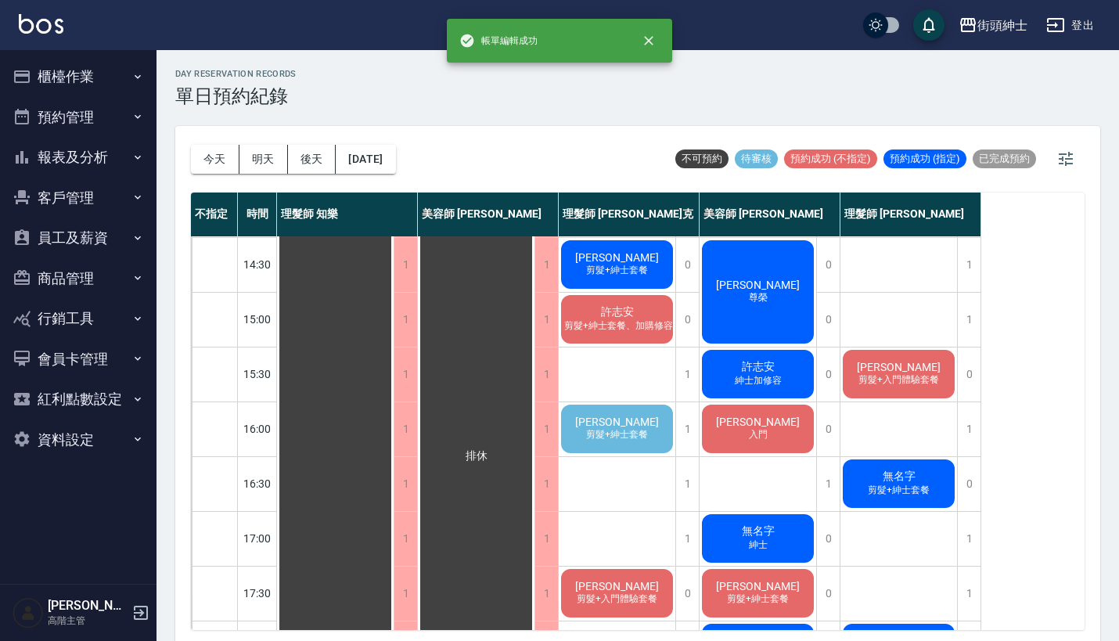
click at [627, 420] on span "[PERSON_NAME]" at bounding box center [617, 421] width 90 height 13
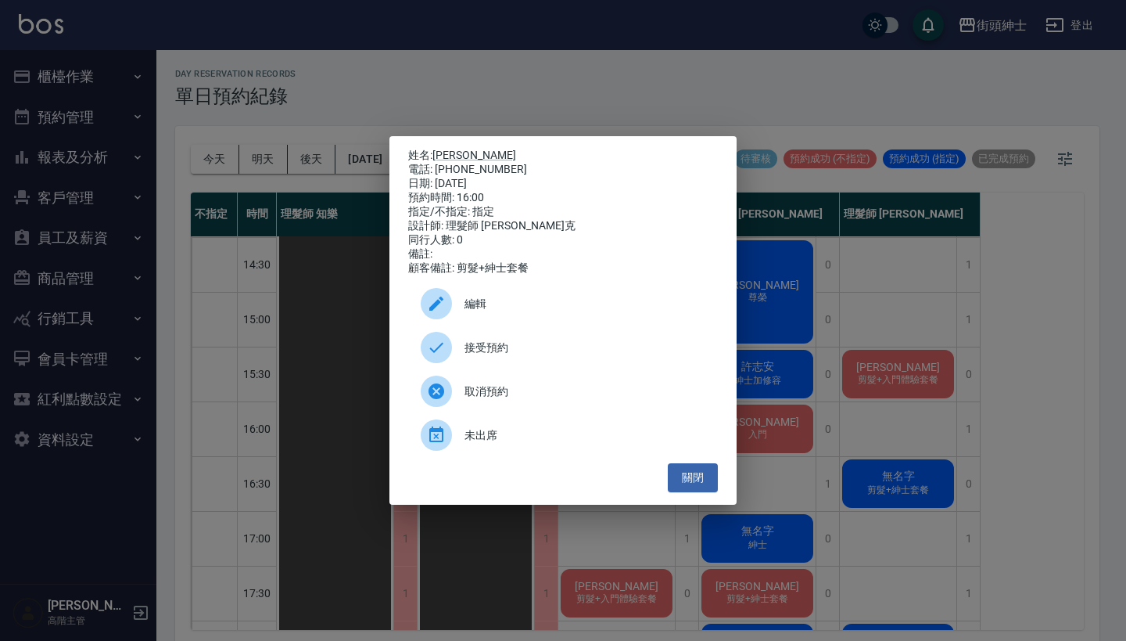
click at [476, 347] on span "接受預約" at bounding box center [585, 348] width 241 height 16
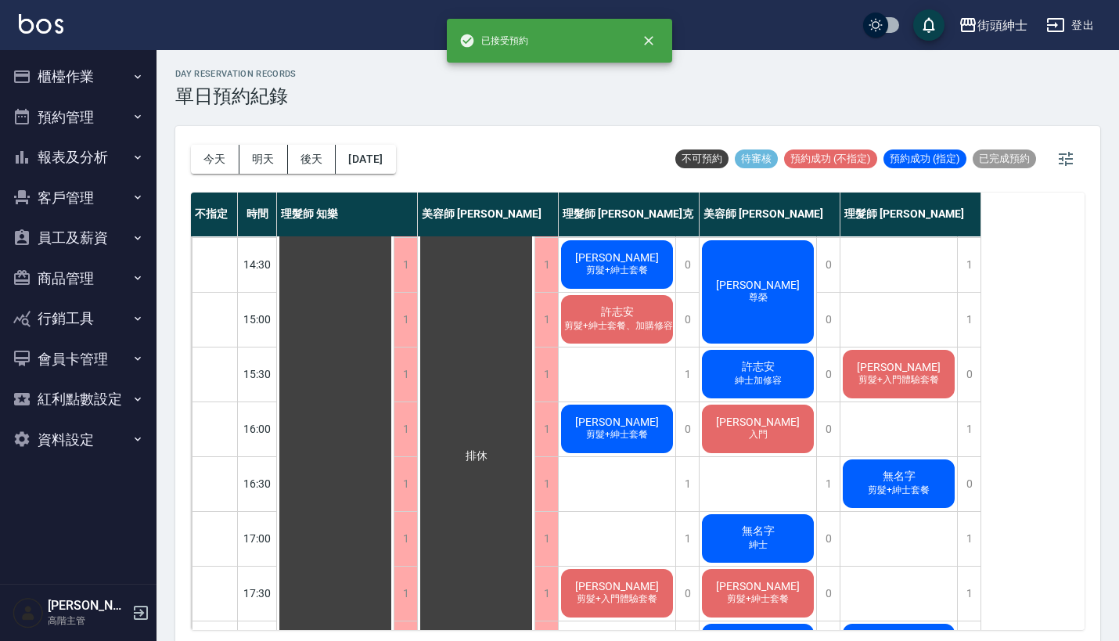
click at [625, 444] on div "[PERSON_NAME] 剪髮+紳士套餐" at bounding box center [617, 428] width 117 height 53
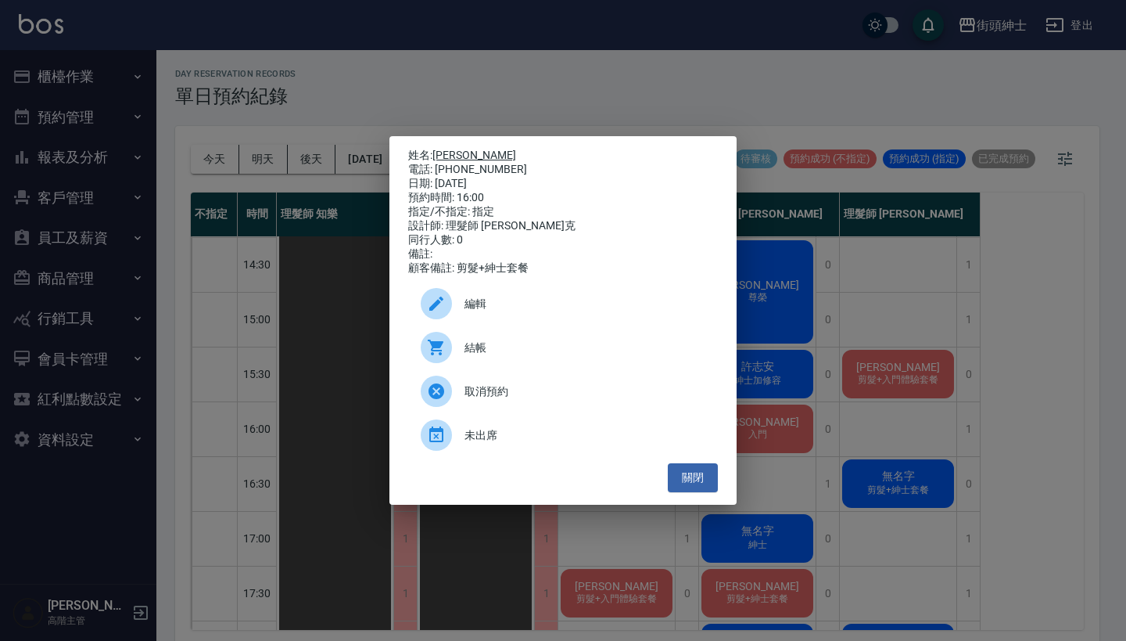
drag, startPoint x: 508, startPoint y: 160, endPoint x: 440, endPoint y: 149, distance: 68.8
click at [440, 149] on div "姓名: [PERSON_NAME] 電話: [PHONE_NUMBER] 日期: [DATE] 預約時間: 16:00 指定/不指定: 指定 設計師: 理髮師…" at bounding box center [563, 212] width 310 height 127
copy div "姓名: [PERSON_NAME] 電話: [PHONE_NUMBER]"
click at [588, 87] on div "姓名: [PERSON_NAME] 電話: [PHONE_NUMBER] 日期: [DATE] 預約時間: 16:00 指定/不指定: 指定 設計師: 理髮師…" at bounding box center [563, 320] width 1126 height 641
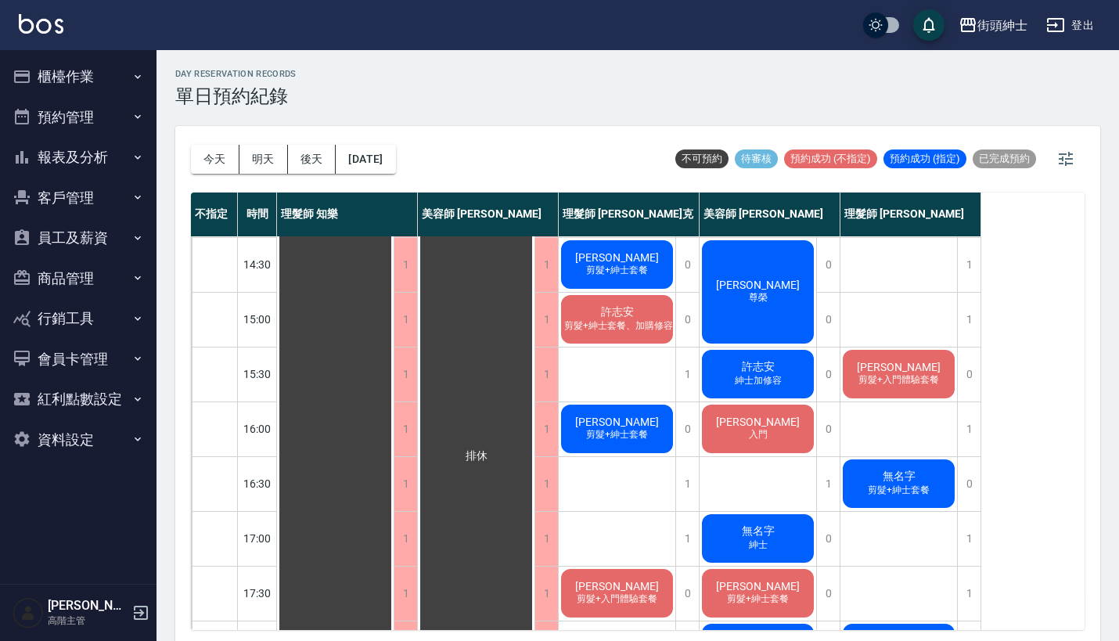
scroll to position [437, 0]
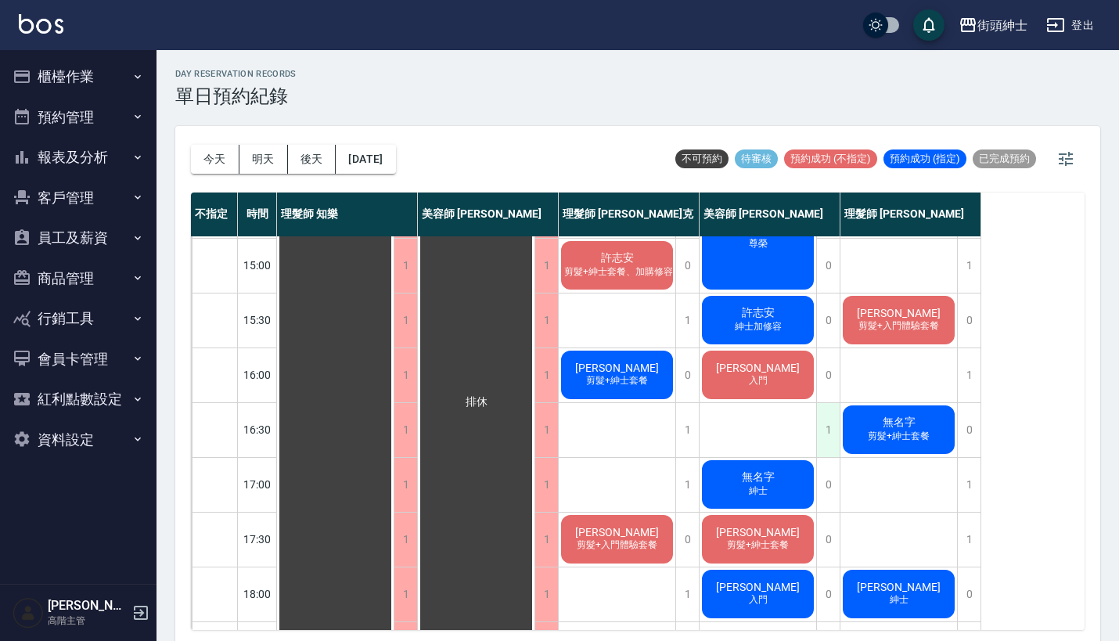
click at [830, 426] on div "1" at bounding box center [827, 430] width 23 height 54
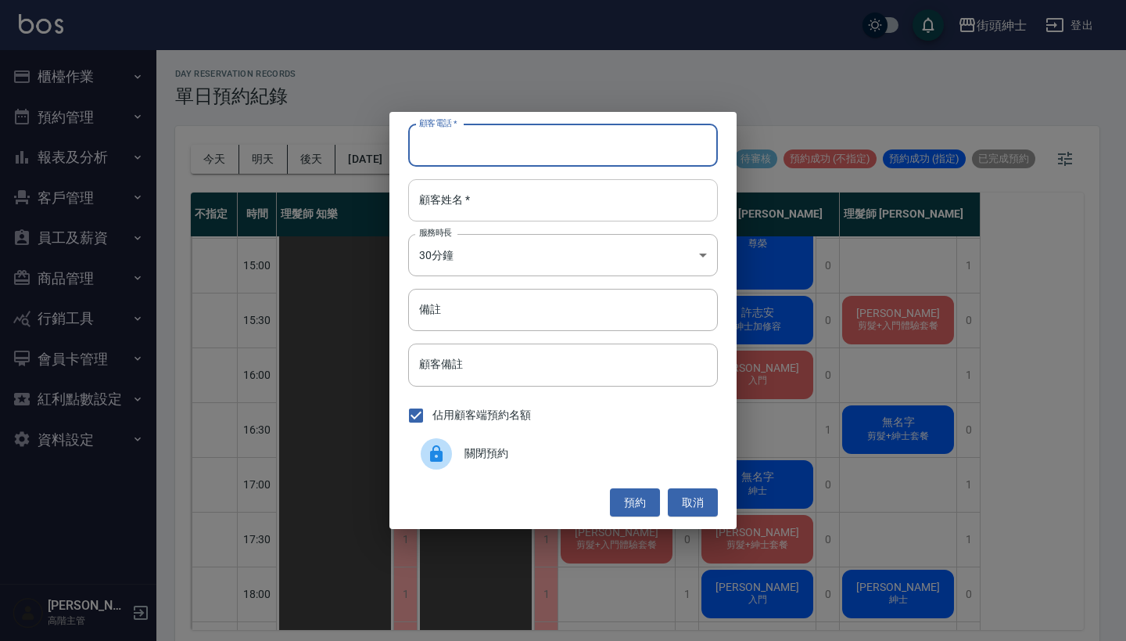
paste input "[PERSON_NAME] 電話: [PHONE_NUMBER]"
type input "[PERSON_NAME] 電話: [PHONE_NUMBER]"
paste input "[PERSON_NAME] 電話: [PHONE_NUMBER]"
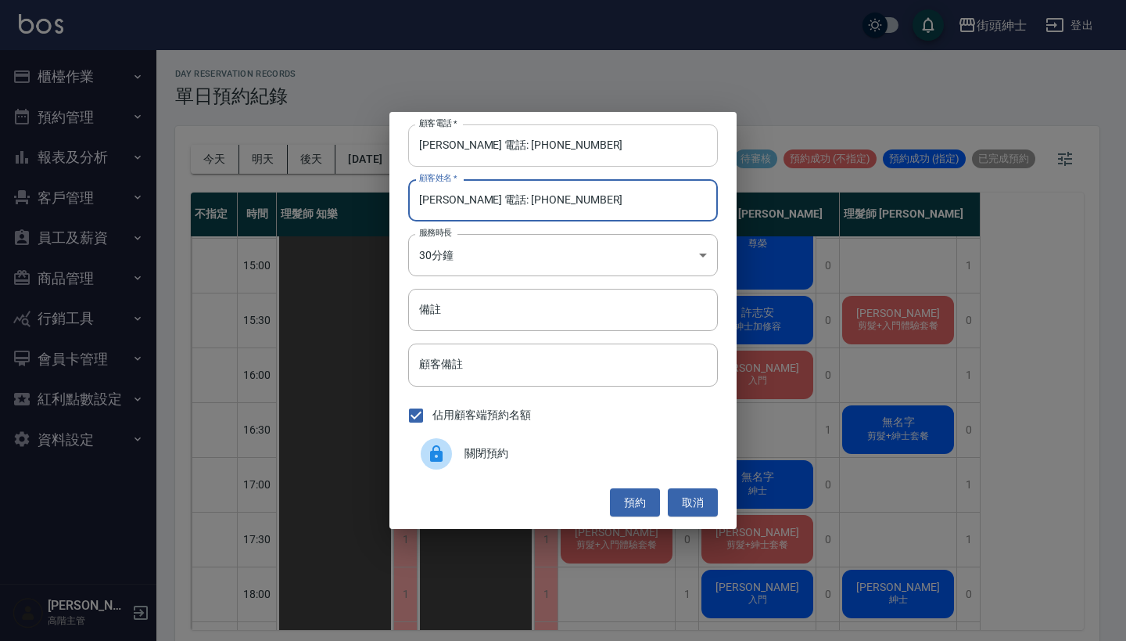
type input "[PERSON_NAME] 電話: [PHONE_NUMBER]"
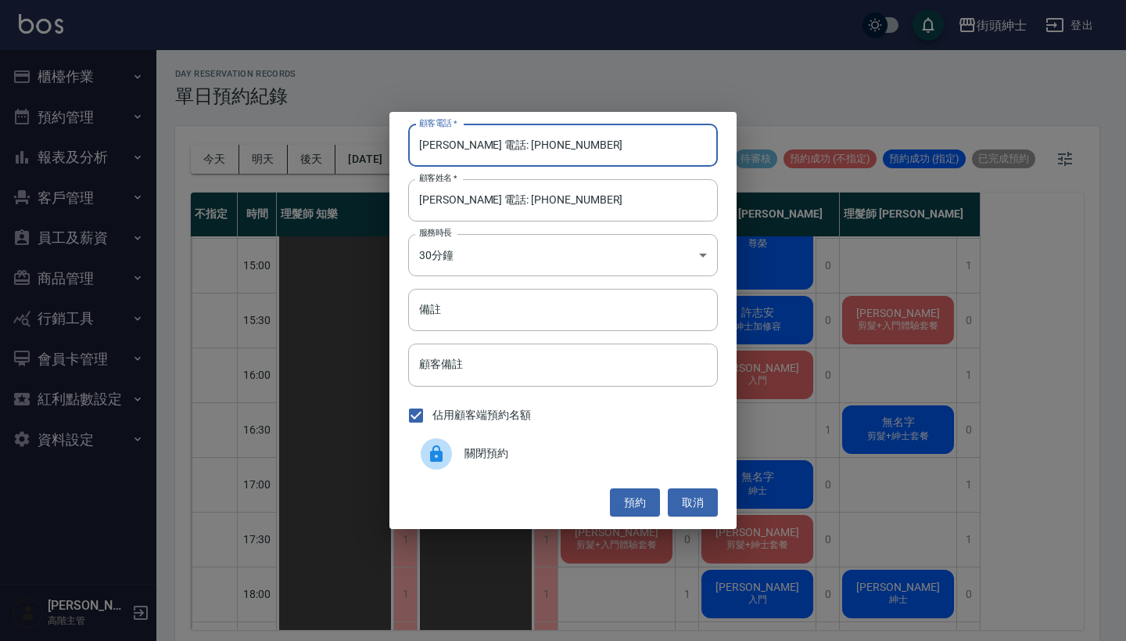
drag, startPoint x: 484, startPoint y: 145, endPoint x: 312, endPoint y: 198, distance: 180.1
click at [312, 198] on div "顧客電話   * [PERSON_NAME] 電話: [PHONE_NUMBER] 顧客電話   * 顧客姓名   * [PERSON_NAME] 電話: […" at bounding box center [563, 320] width 1126 height 641
click at [471, 143] on input "[PERSON_NAME] 電話: [PHONE_NUMBER]" at bounding box center [563, 145] width 310 height 42
drag, startPoint x: 486, startPoint y: 146, endPoint x: 372, endPoint y: 146, distance: 113.4
click at [372, 146] on div "顧客電話   * [PERSON_NAME] 電話: [PHONE_NUMBER] 顧客電話   * 顧客姓名   * [PERSON_NAME] 電話: […" at bounding box center [563, 320] width 1126 height 641
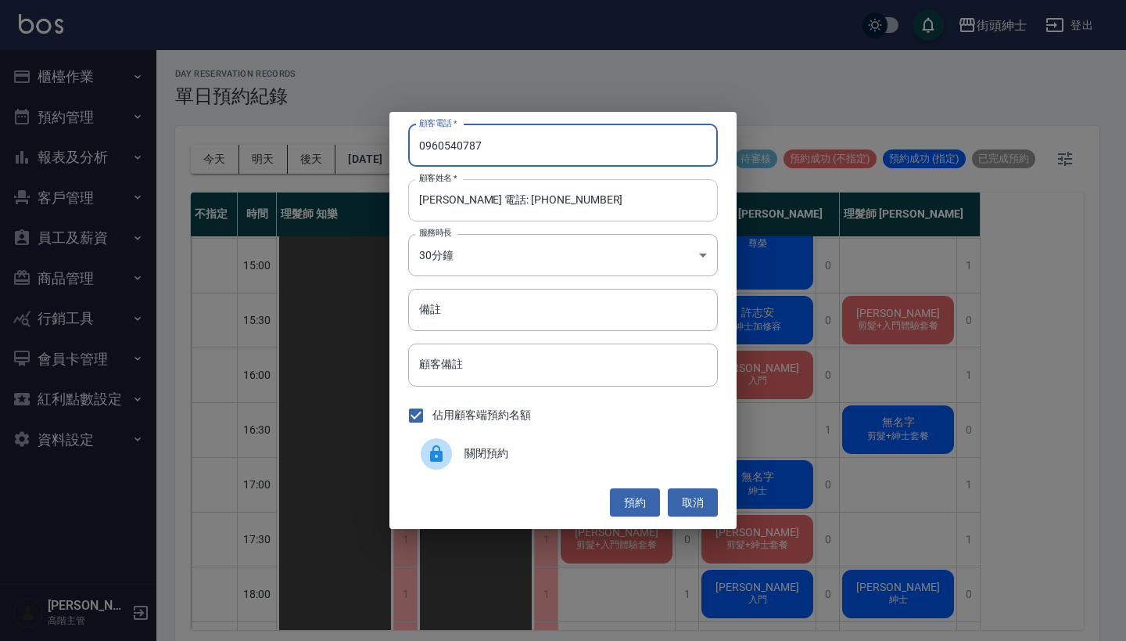
type input "0960540787"
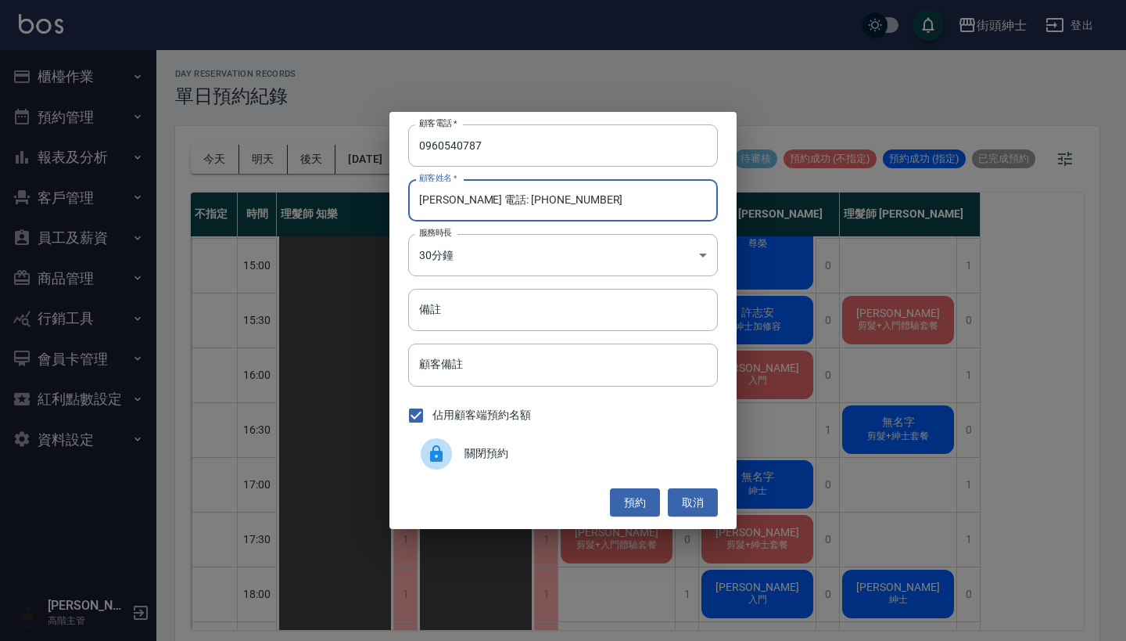
drag, startPoint x: 641, startPoint y: 207, endPoint x: 465, endPoint y: 206, distance: 175.2
click at [465, 206] on input "[PERSON_NAME] 電話: [PHONE_NUMBER]" at bounding box center [563, 200] width 310 height 42
type input "[PERSON_NAME]"
click at [641, 493] on button "預約" at bounding box center [635, 502] width 50 height 29
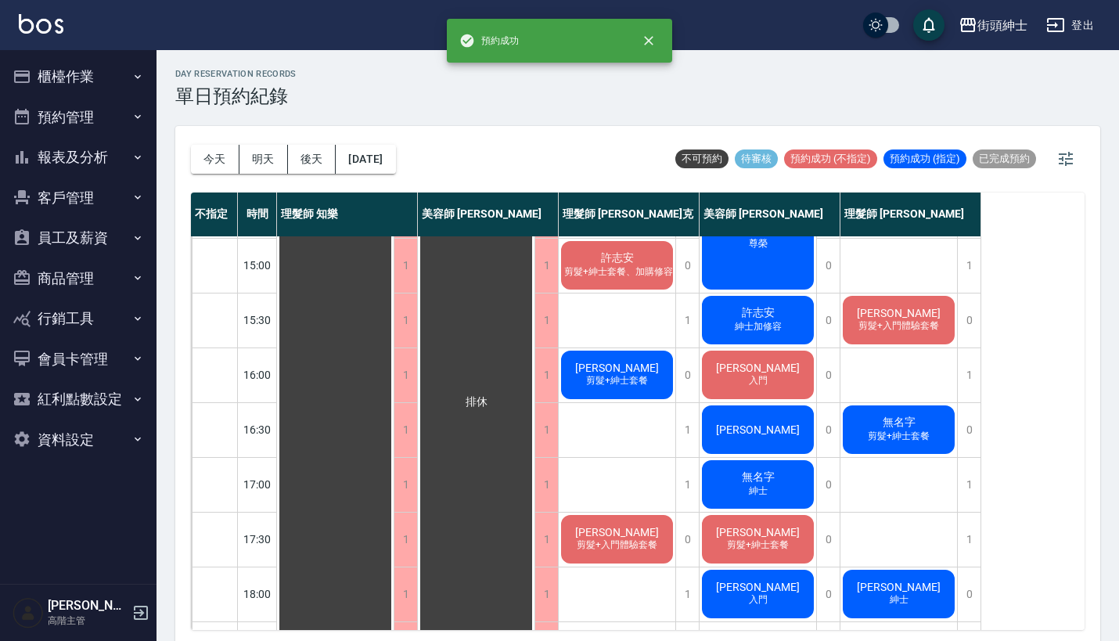
click at [745, 434] on span "[PERSON_NAME]" at bounding box center [758, 429] width 90 height 13
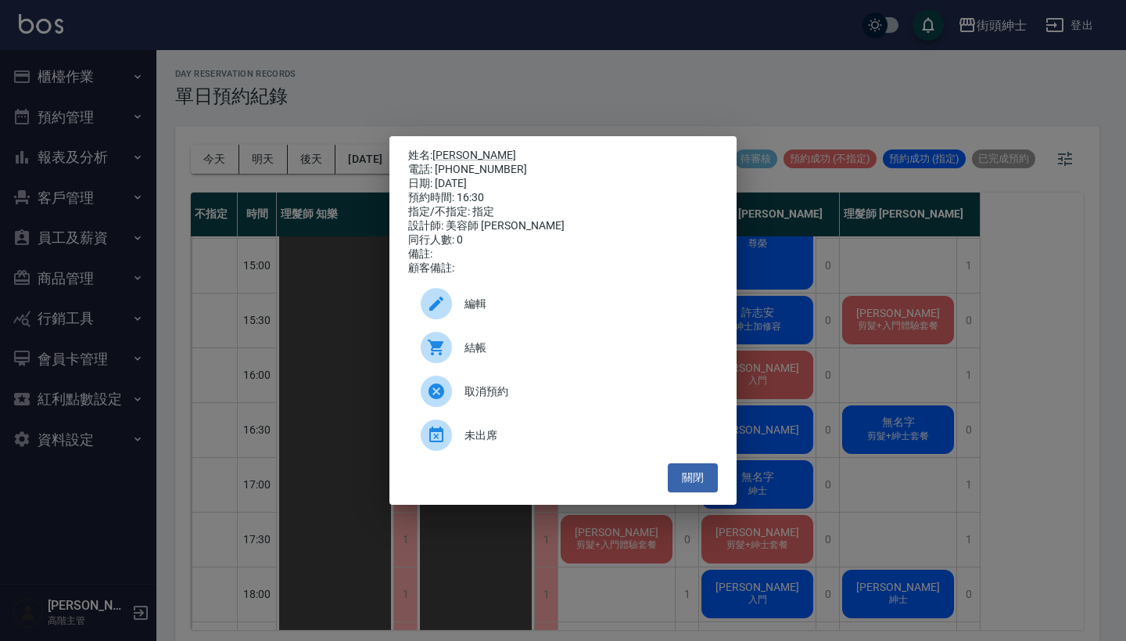
click at [525, 311] on span "編輯" at bounding box center [585, 304] width 241 height 16
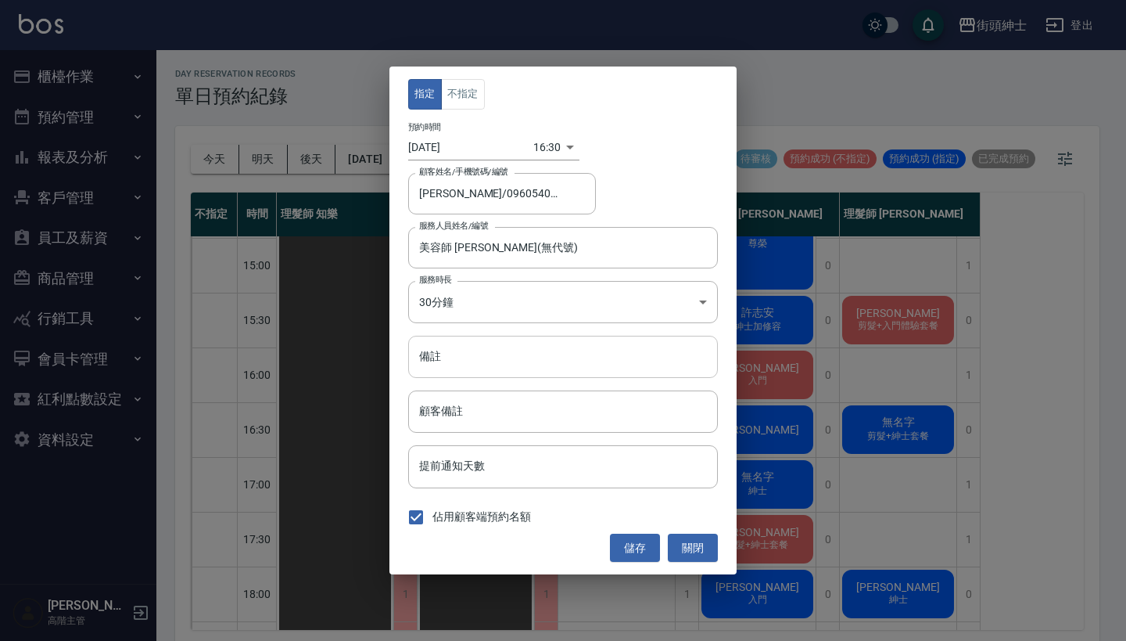
click at [535, 346] on input "備註" at bounding box center [563, 357] width 310 height 42
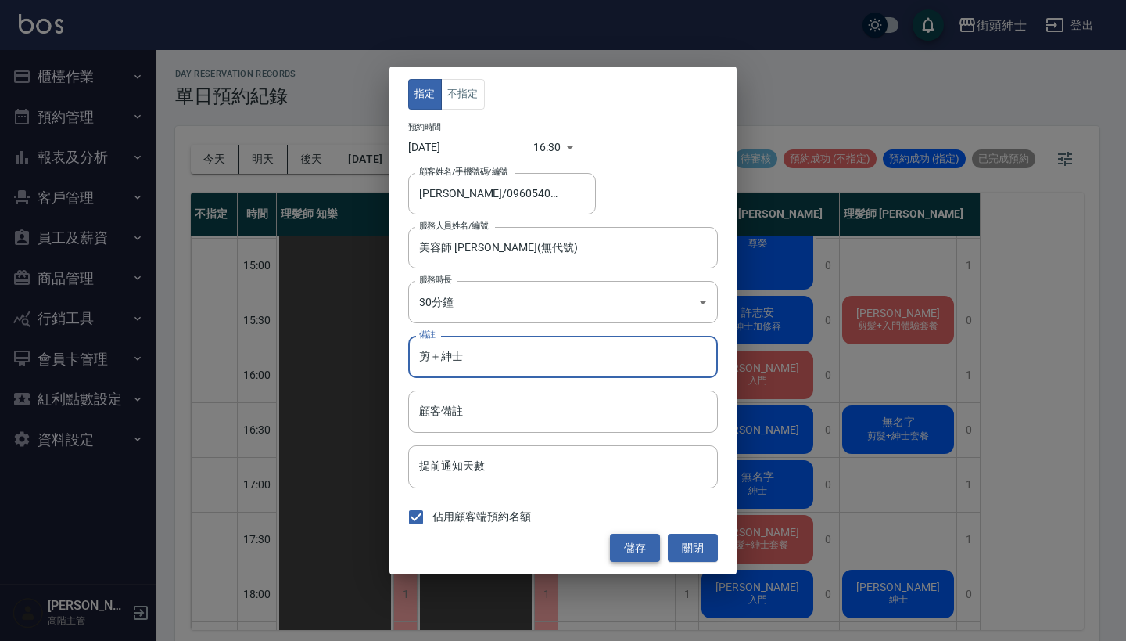
type input "剪＋紳士"
click at [631, 538] on button "儲存" at bounding box center [635, 548] width 50 height 29
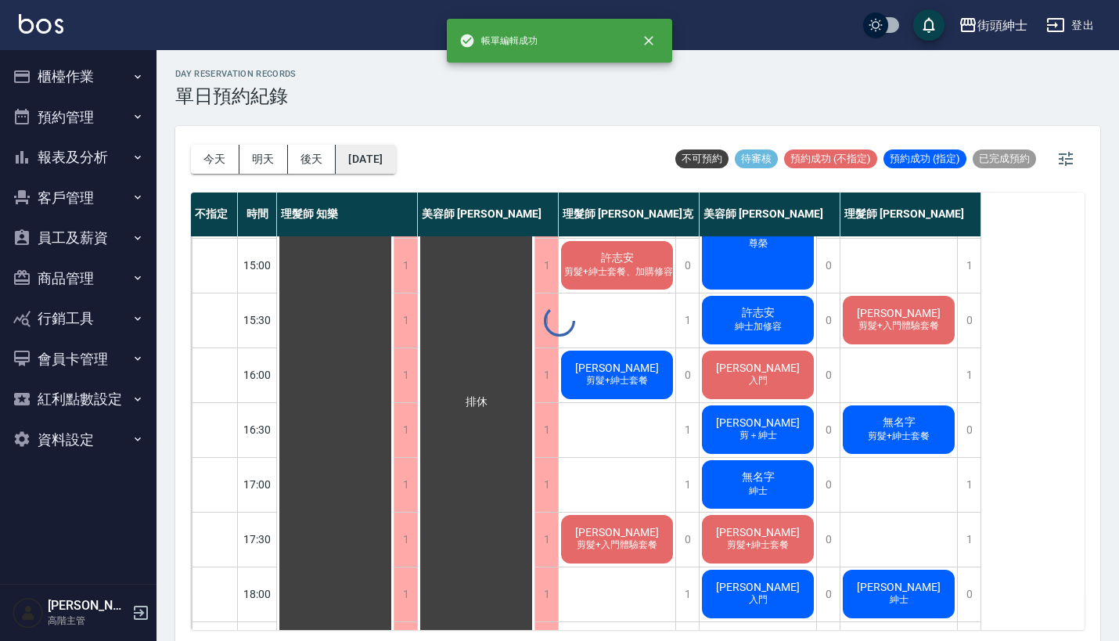
click at [391, 156] on button "[DATE]" at bounding box center [365, 159] width 59 height 29
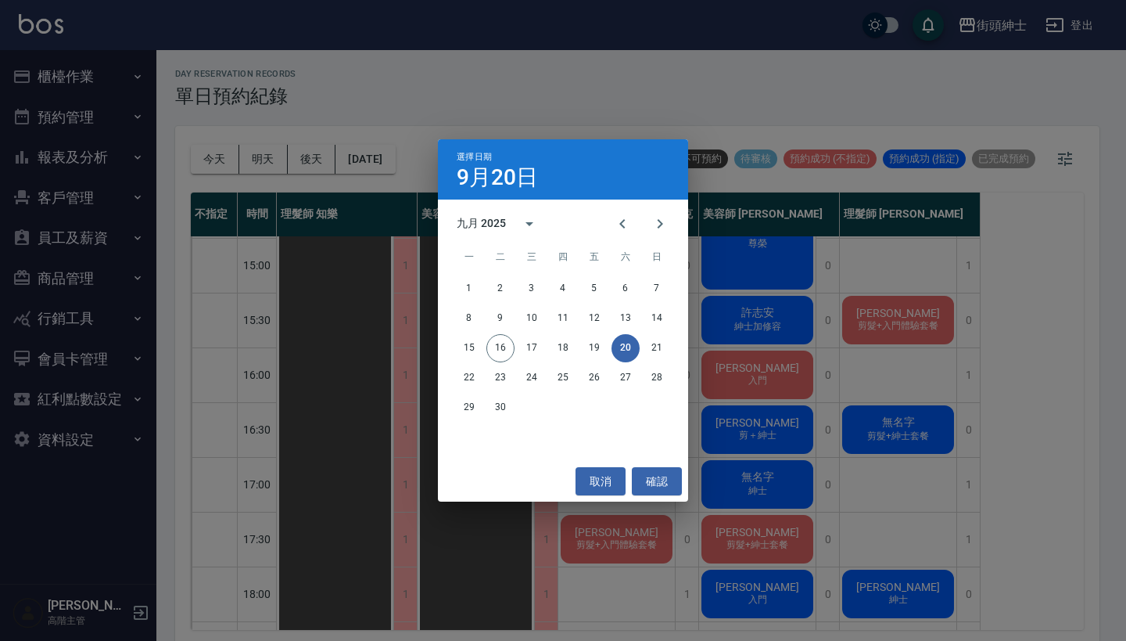
click at [580, 124] on div "選擇日期 [DATE] 九月 2025 一 二 三 四 五 六 日 1 2 3 4 5 6 7 8 9 10 11 12 13 14 15 16 17 18 …" at bounding box center [563, 320] width 1126 height 641
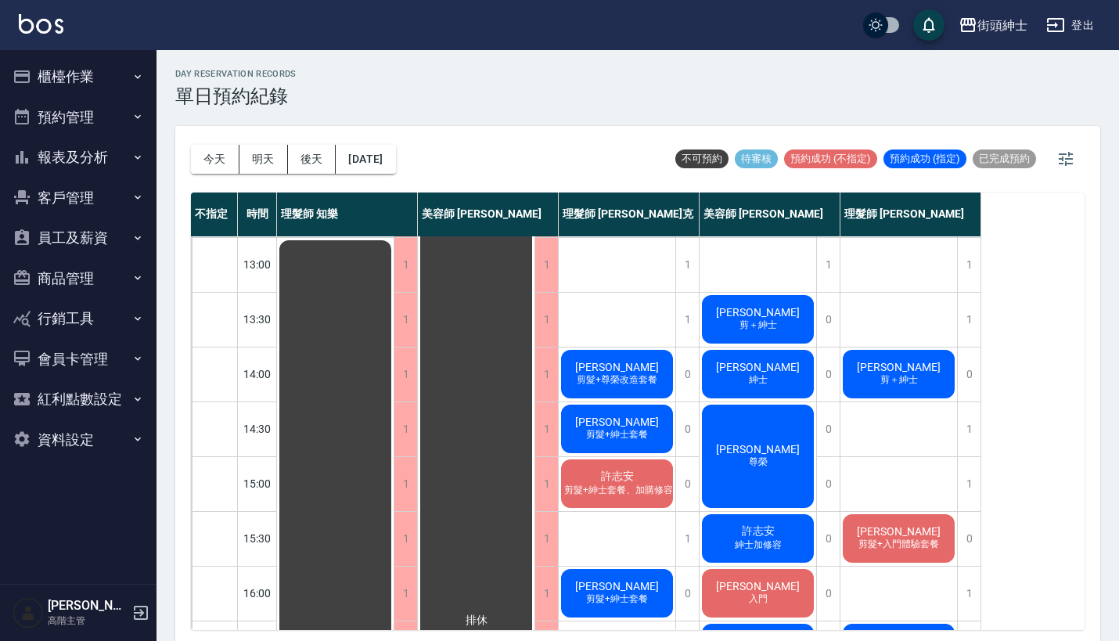
scroll to position [210, 0]
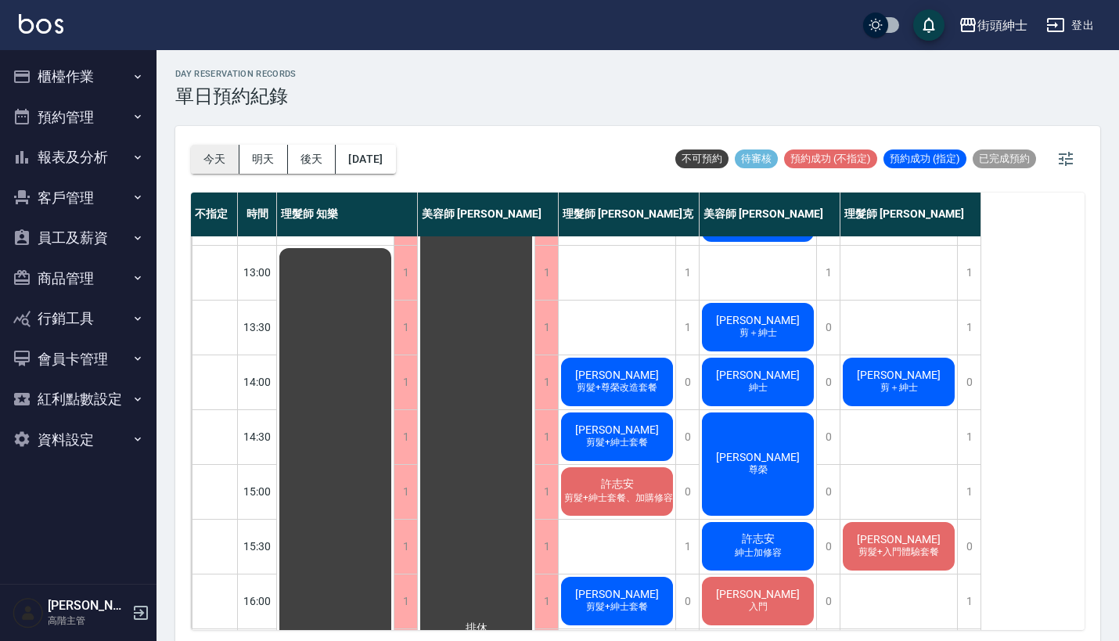
click at [217, 164] on button "今天" at bounding box center [215, 159] width 49 height 29
